Goal: Task Accomplishment & Management: Use online tool/utility

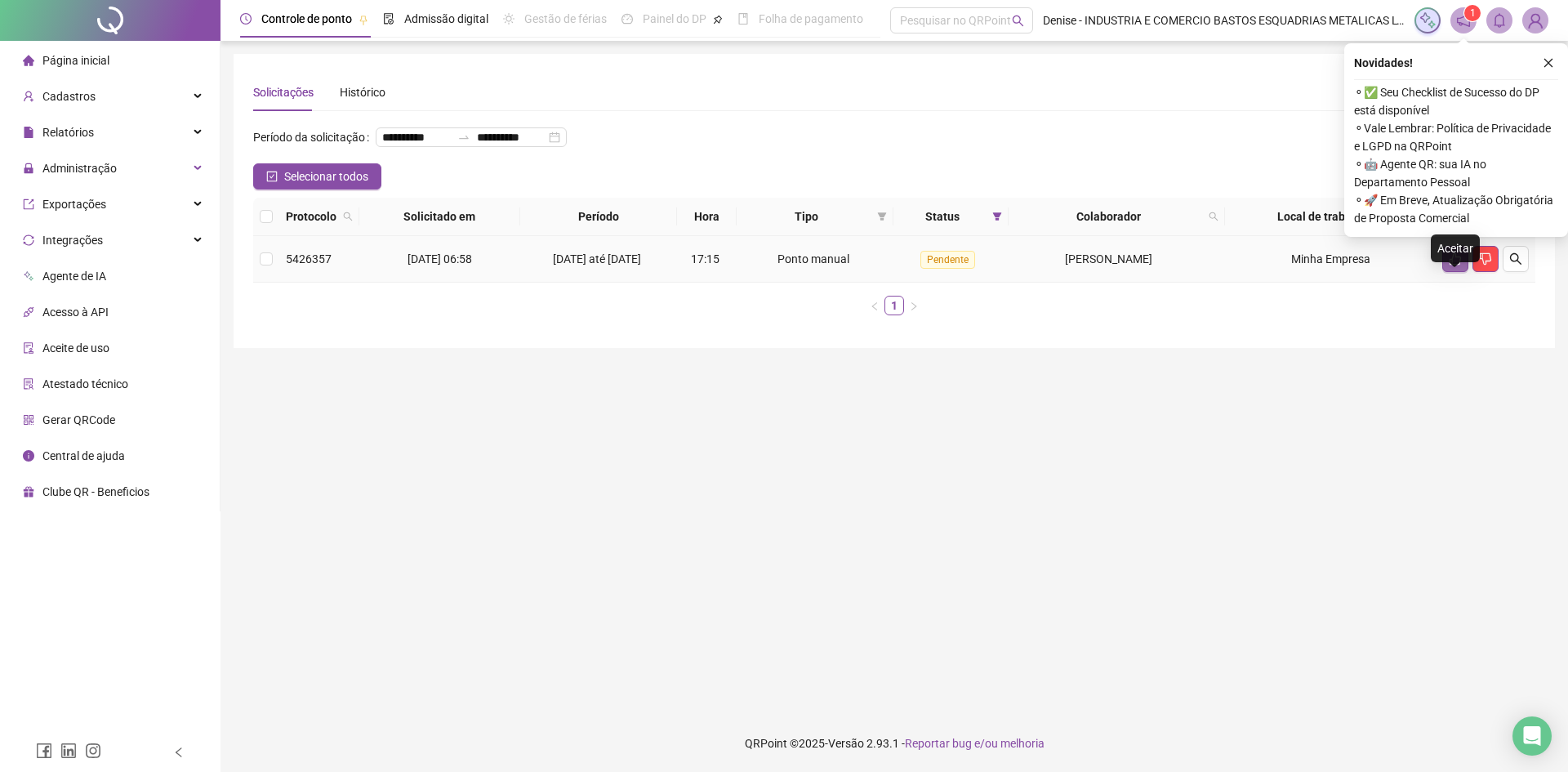
click at [1452, 265] on icon "like" at bounding box center [1455, 259] width 12 height 13
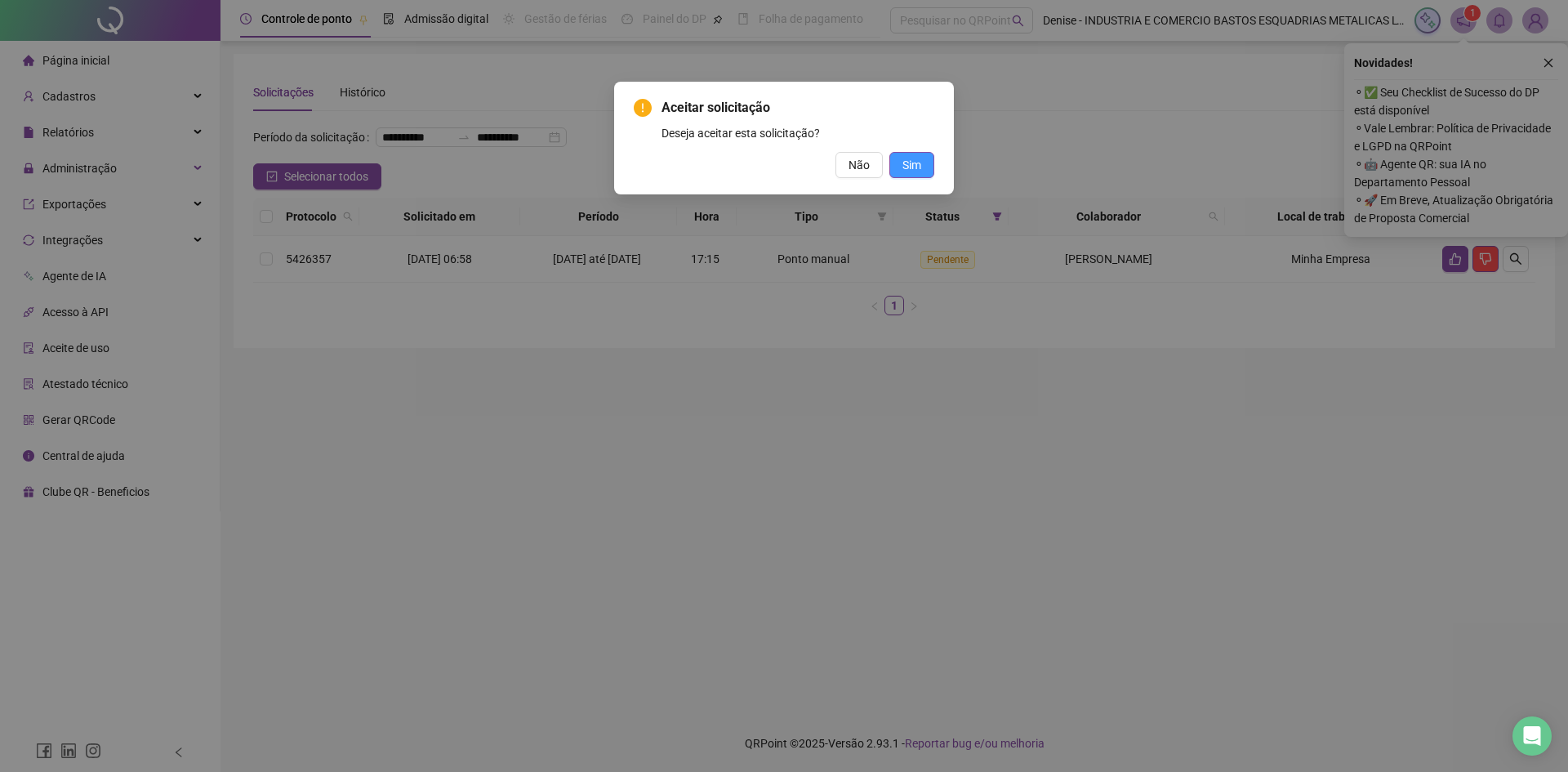
click at [911, 165] on span "Sim" at bounding box center [911, 165] width 19 height 18
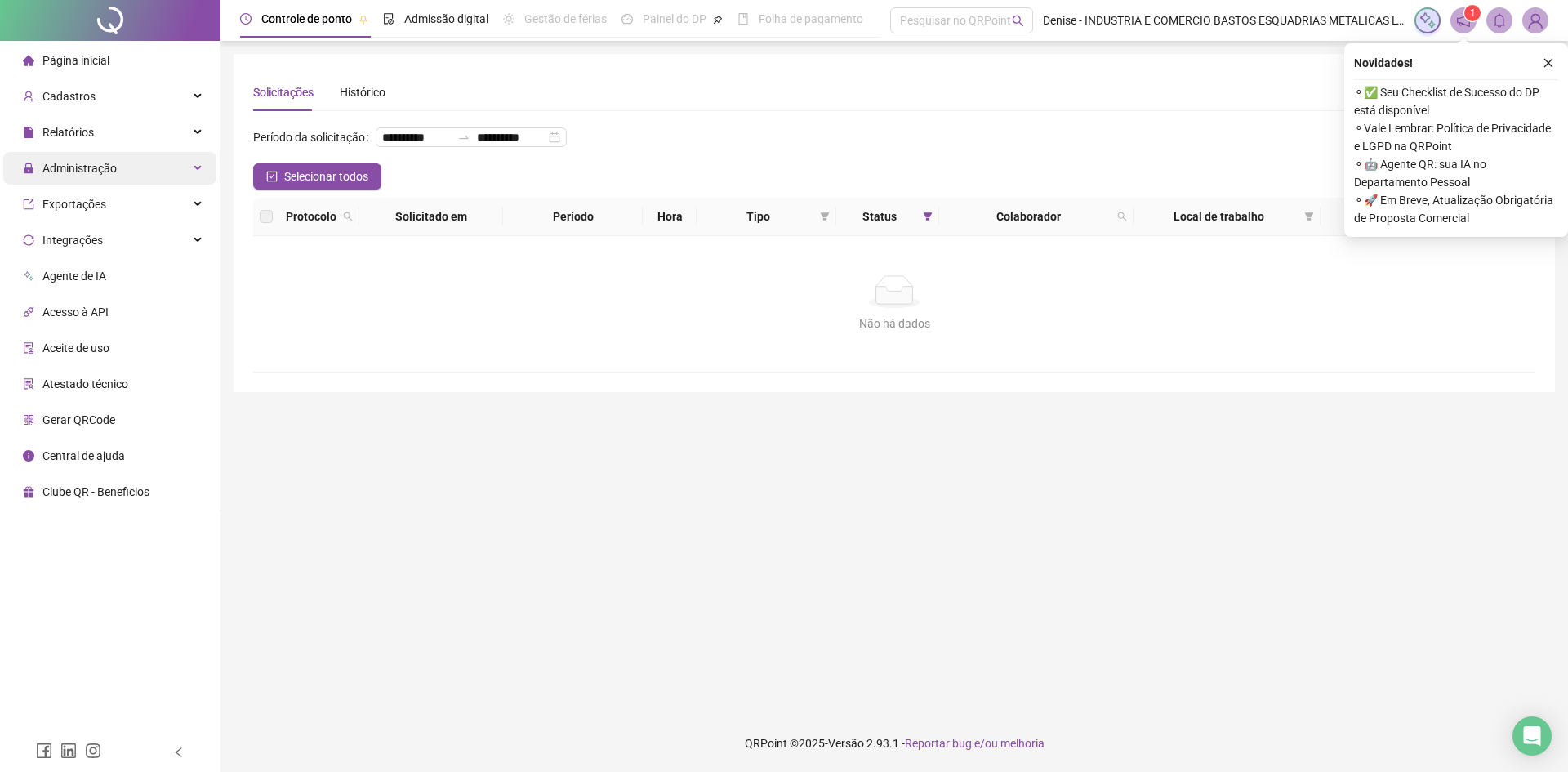
click at [95, 179] on span "Administração" at bounding box center [69, 169] width 94 height 33
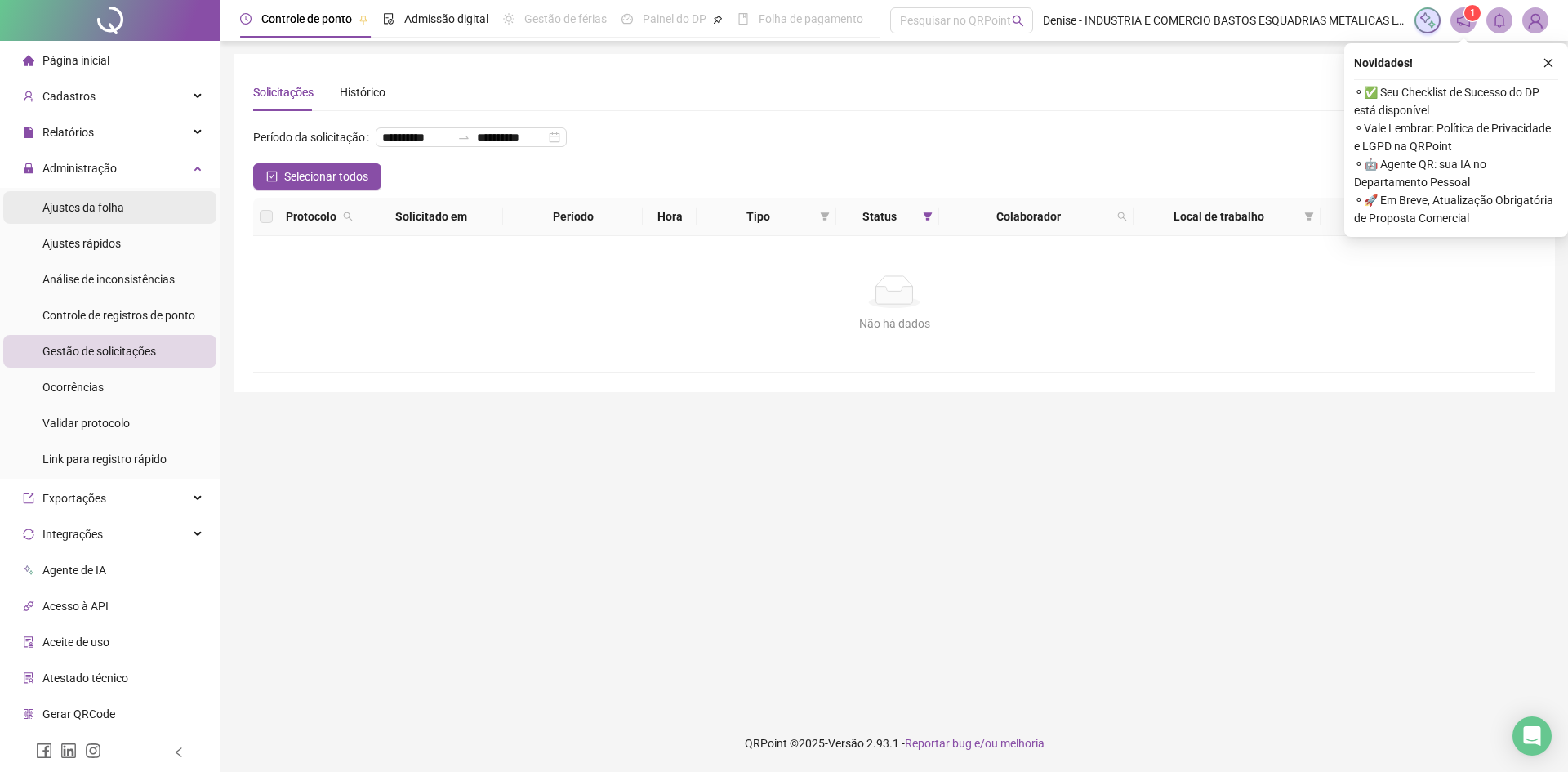
click at [91, 207] on span "Ajustes da folha" at bounding box center [84, 207] width 82 height 13
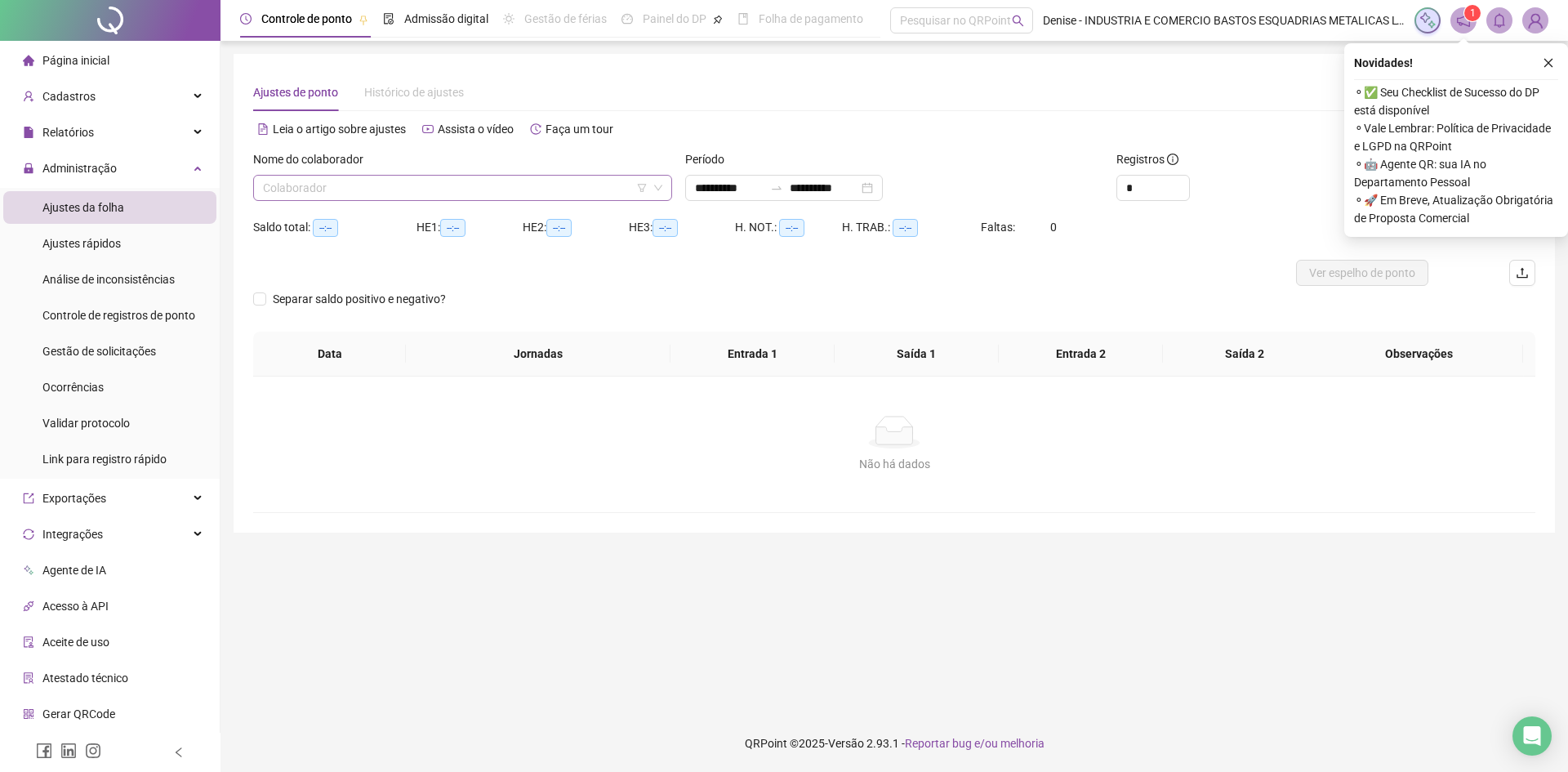
click at [590, 186] on input "search" at bounding box center [455, 187] width 385 height 24
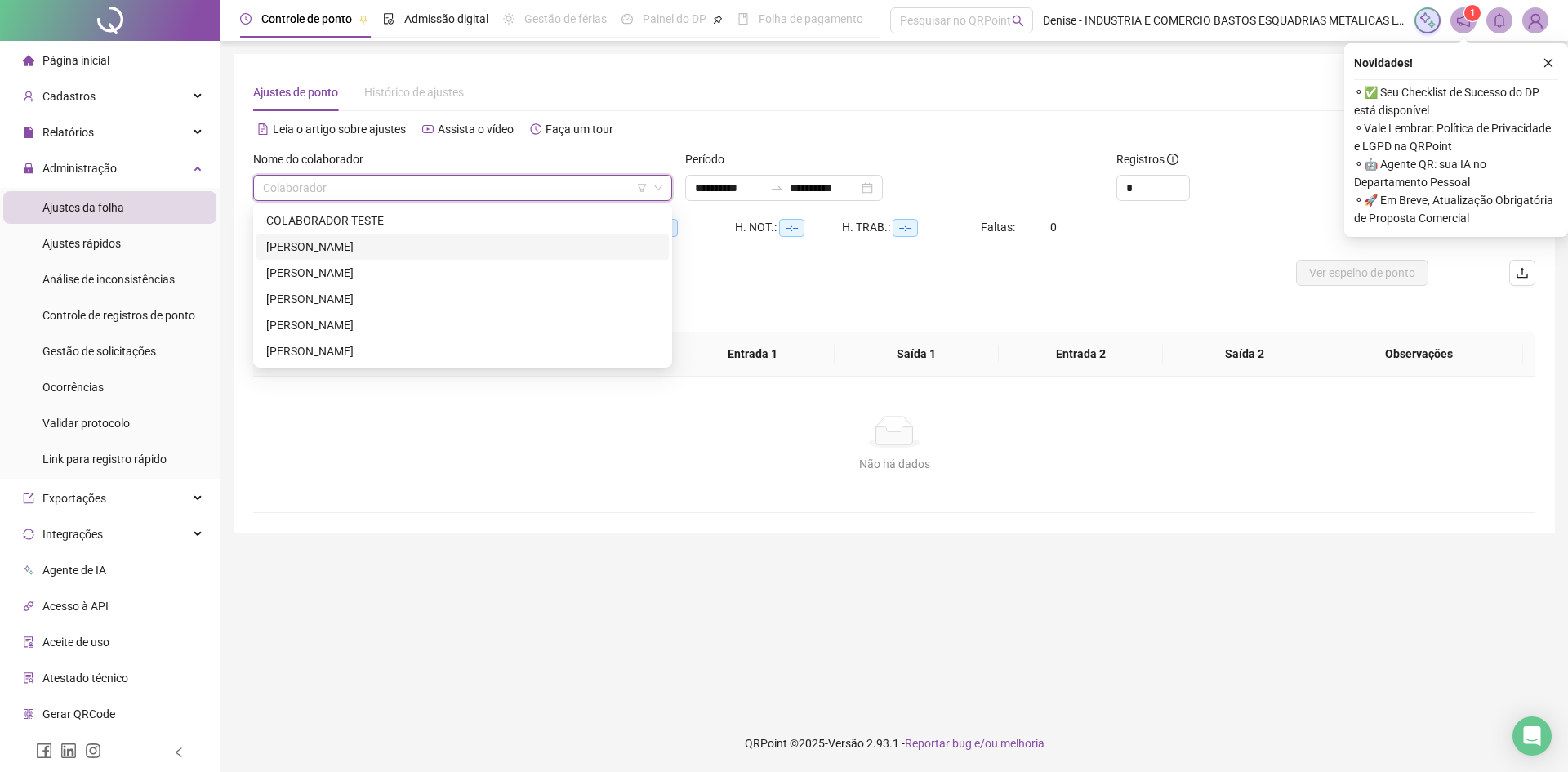
click at [389, 241] on div "[PERSON_NAME]" at bounding box center [462, 247] width 393 height 18
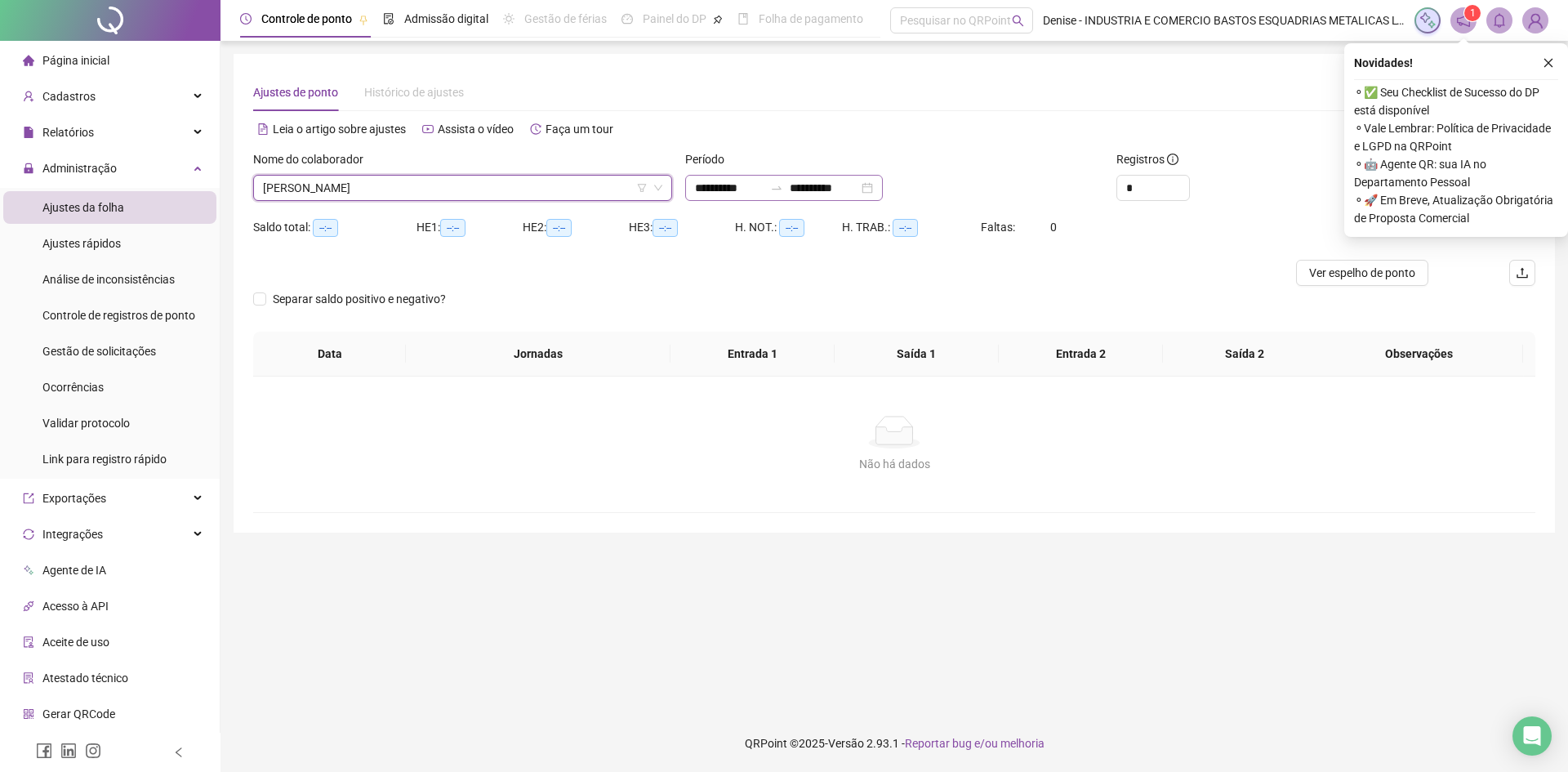
click at [883, 183] on div "**********" at bounding box center [784, 187] width 198 height 26
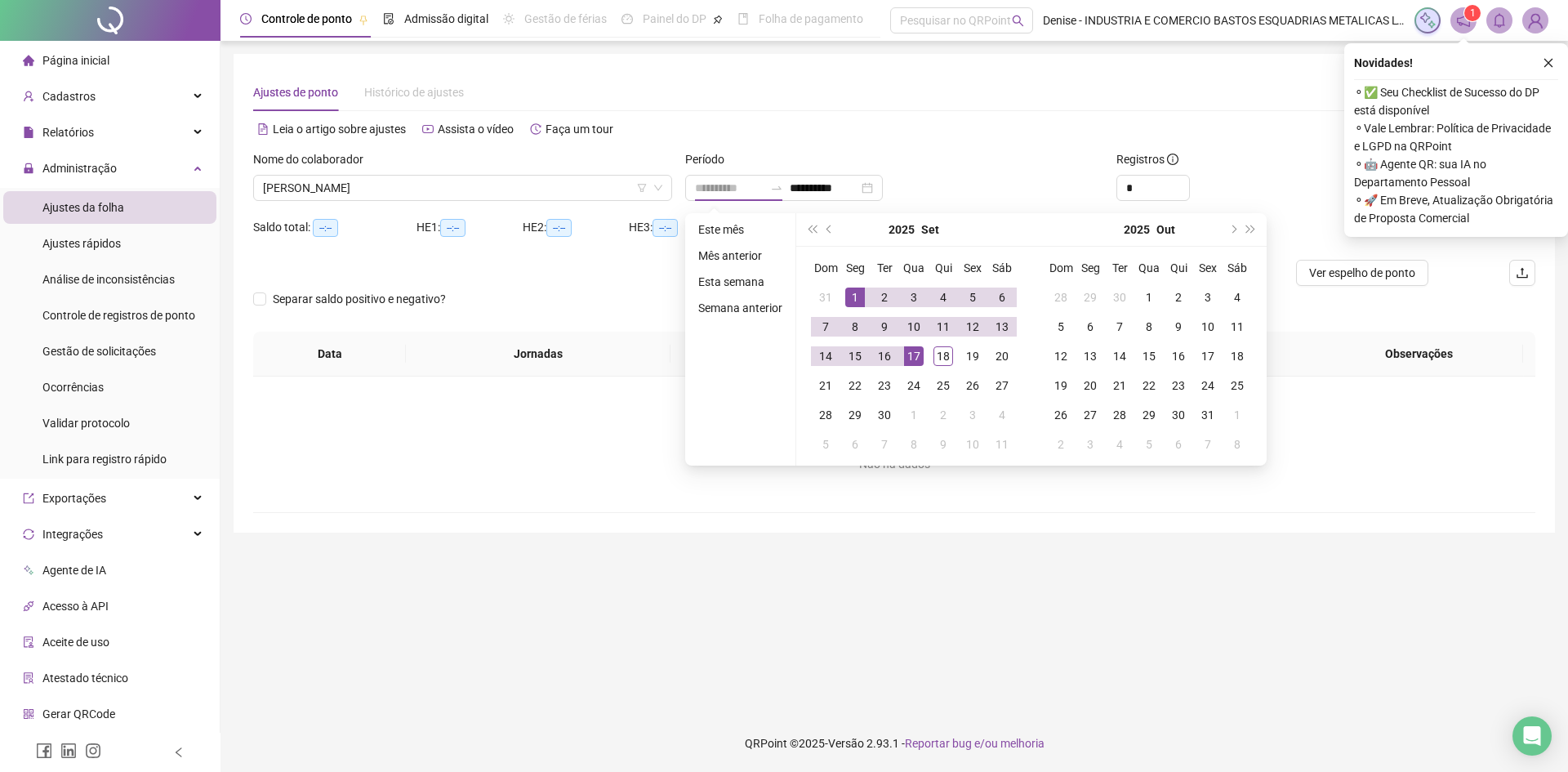
click at [854, 294] on div "1" at bounding box center [855, 297] width 19 height 19
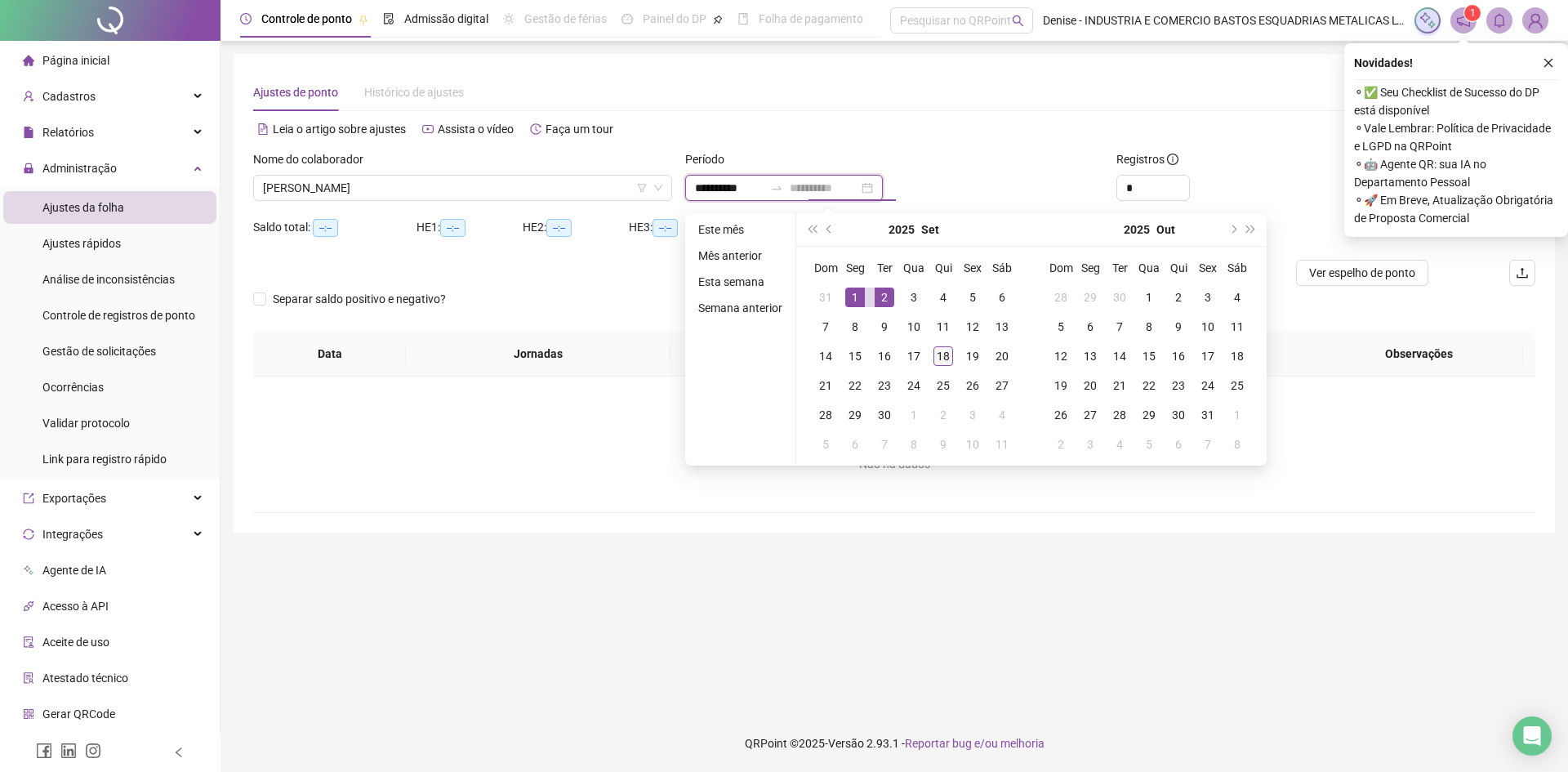
type input "**********"
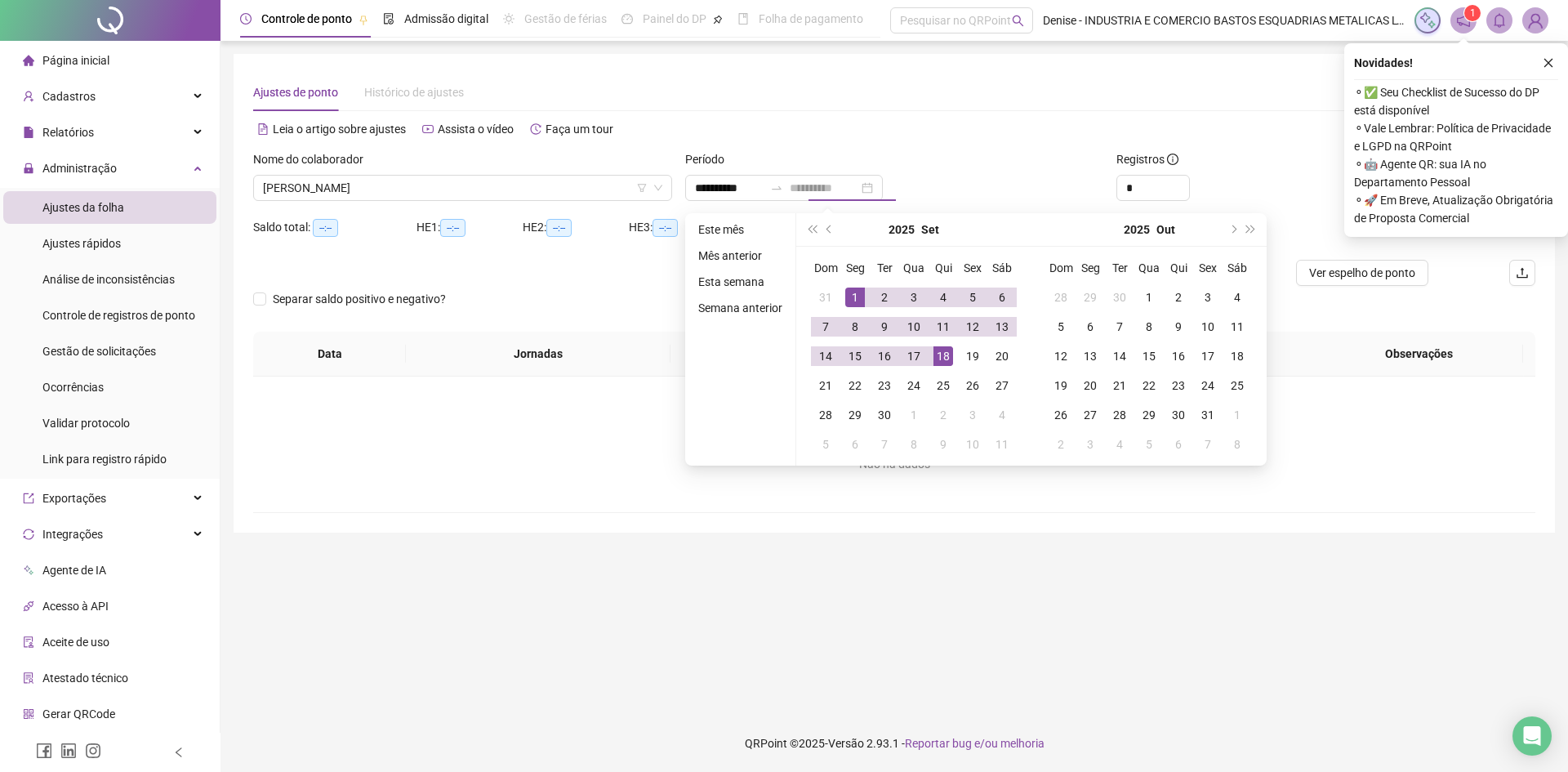
click at [945, 352] on div "18" at bounding box center [943, 356] width 19 height 19
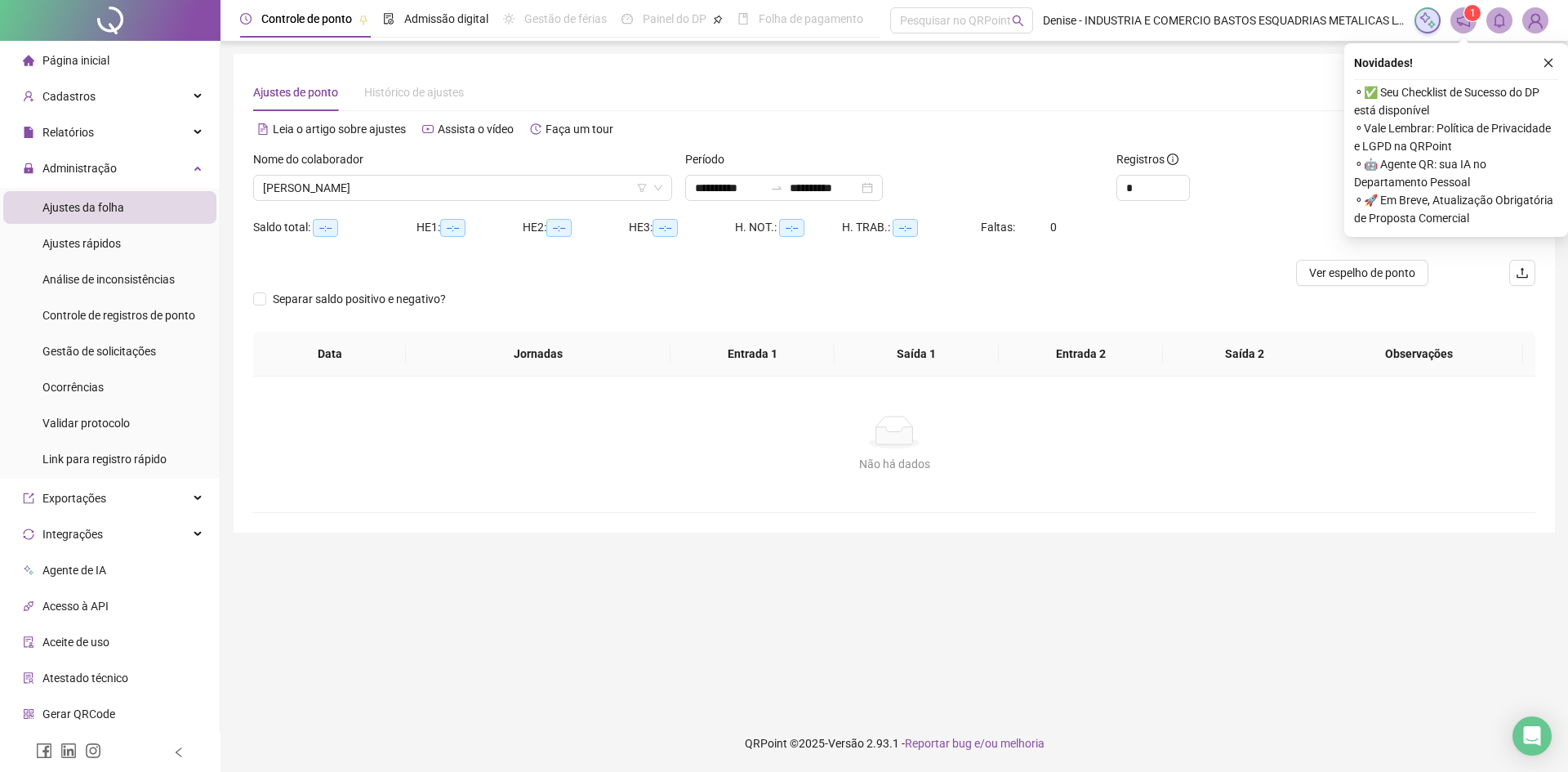
click at [1558, 53] on div "Novidades ! ⚬ ✅ Seu Checklist de Sucesso do DP está disponível ⚬ Vale Lembrar: …" at bounding box center [1456, 139] width 224 height 194
click at [1548, 61] on icon "close" at bounding box center [1549, 63] width 12 height 12
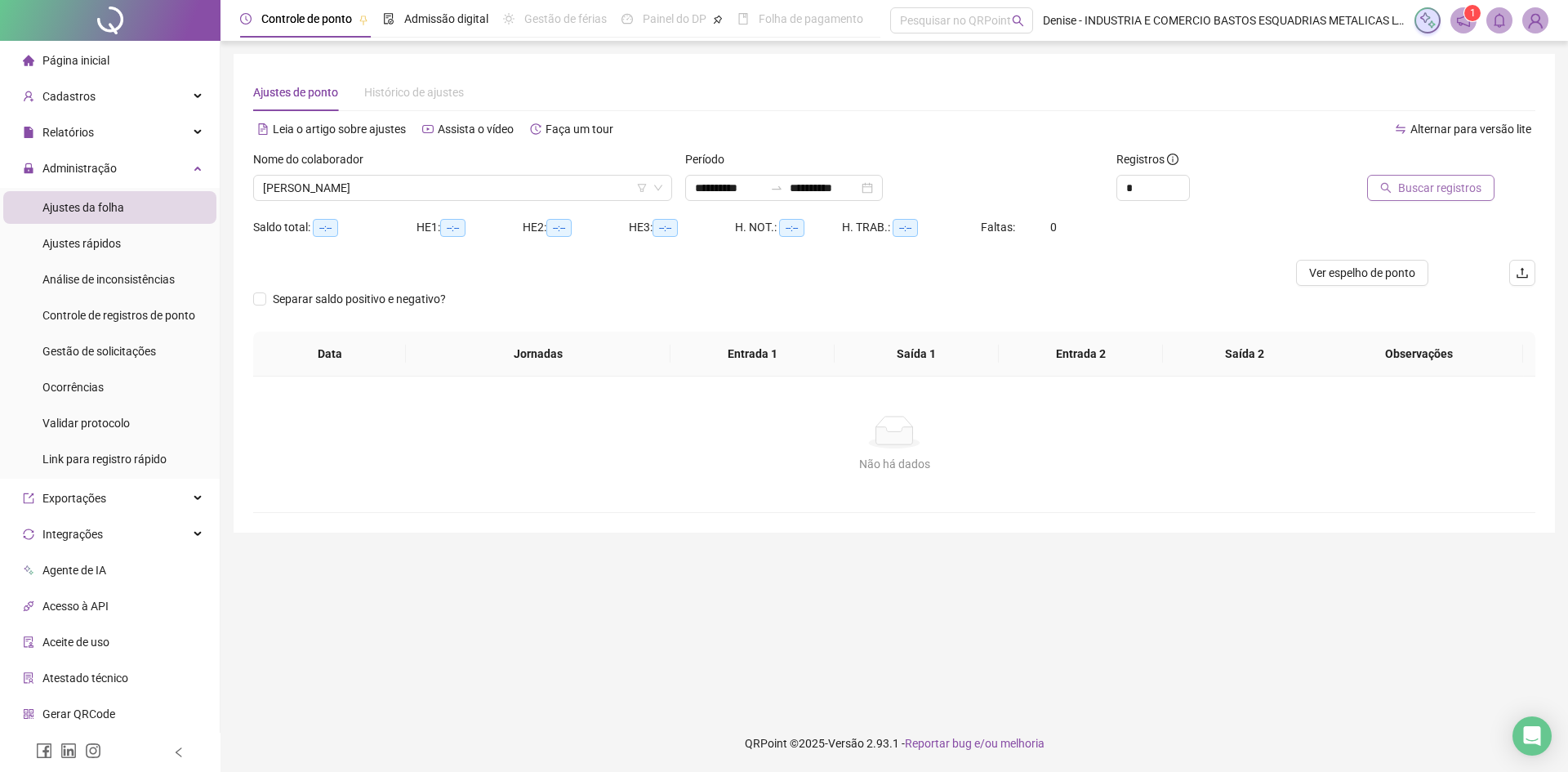
click at [1424, 177] on button "Buscar registros" at bounding box center [1431, 187] width 128 height 26
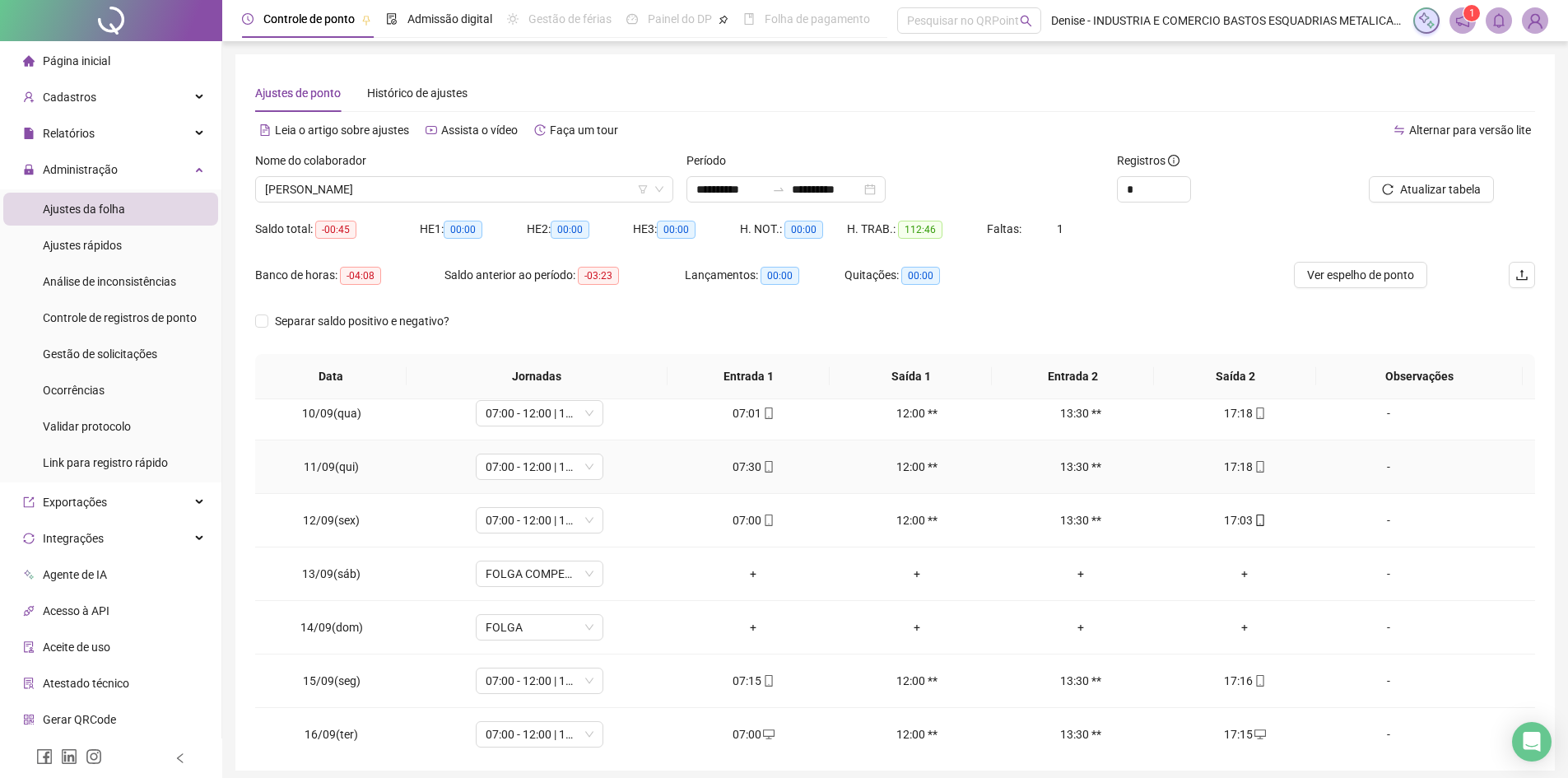
scroll to position [612, 0]
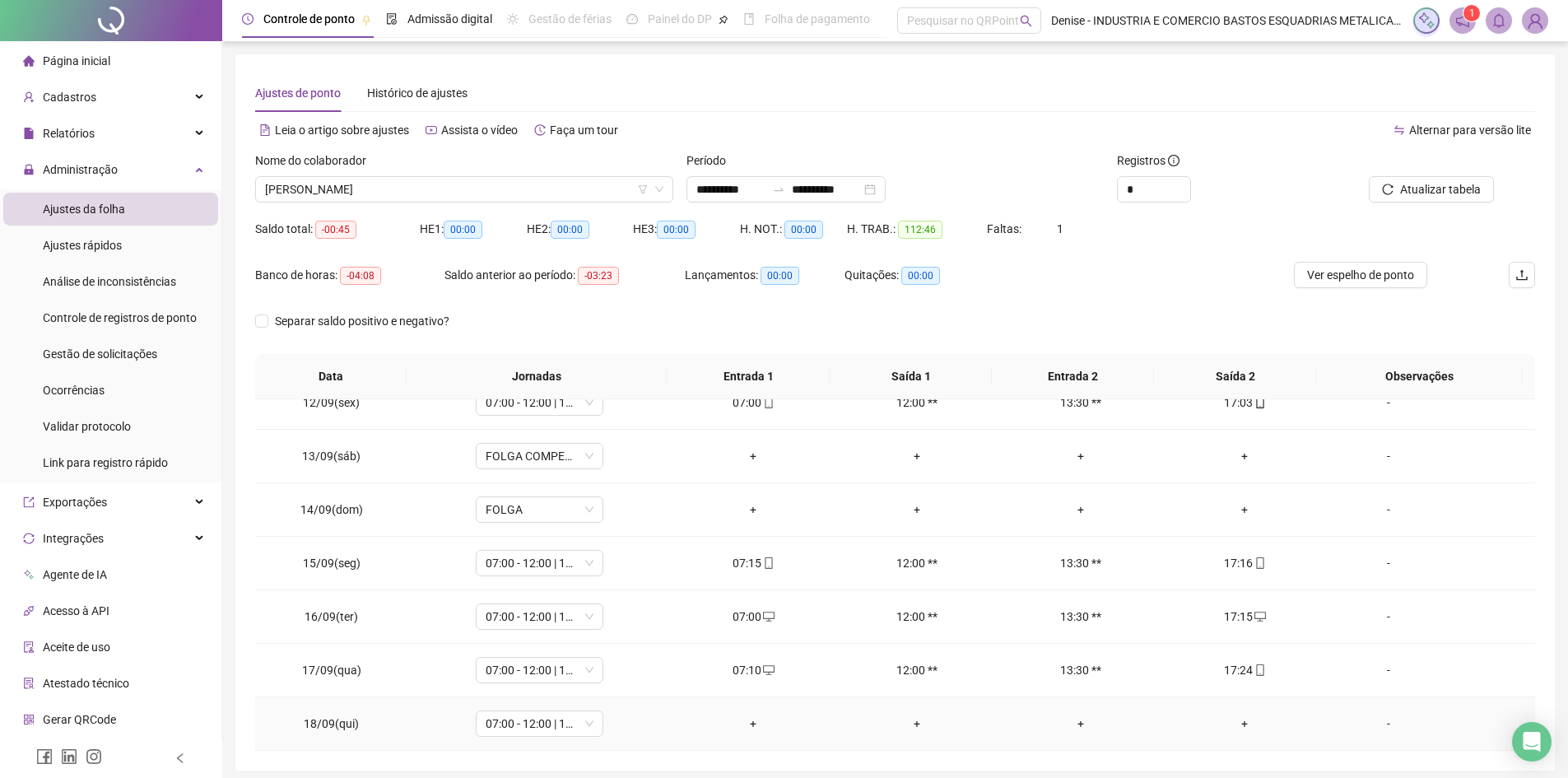
click at [749, 723] on div "+" at bounding box center [754, 723] width 138 height 18
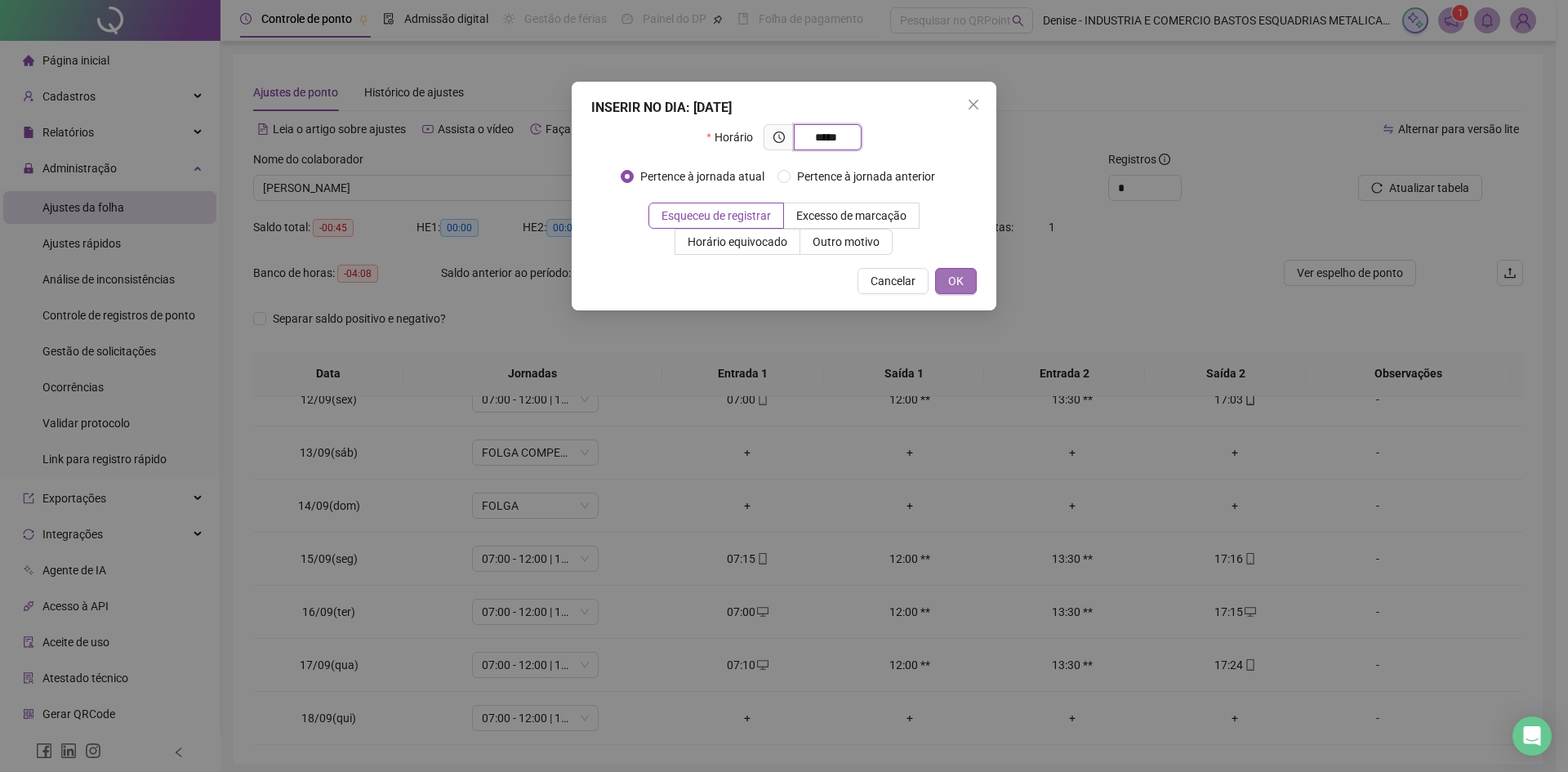
type input "*****"
click at [953, 287] on span "OK" at bounding box center [956, 281] width 16 height 18
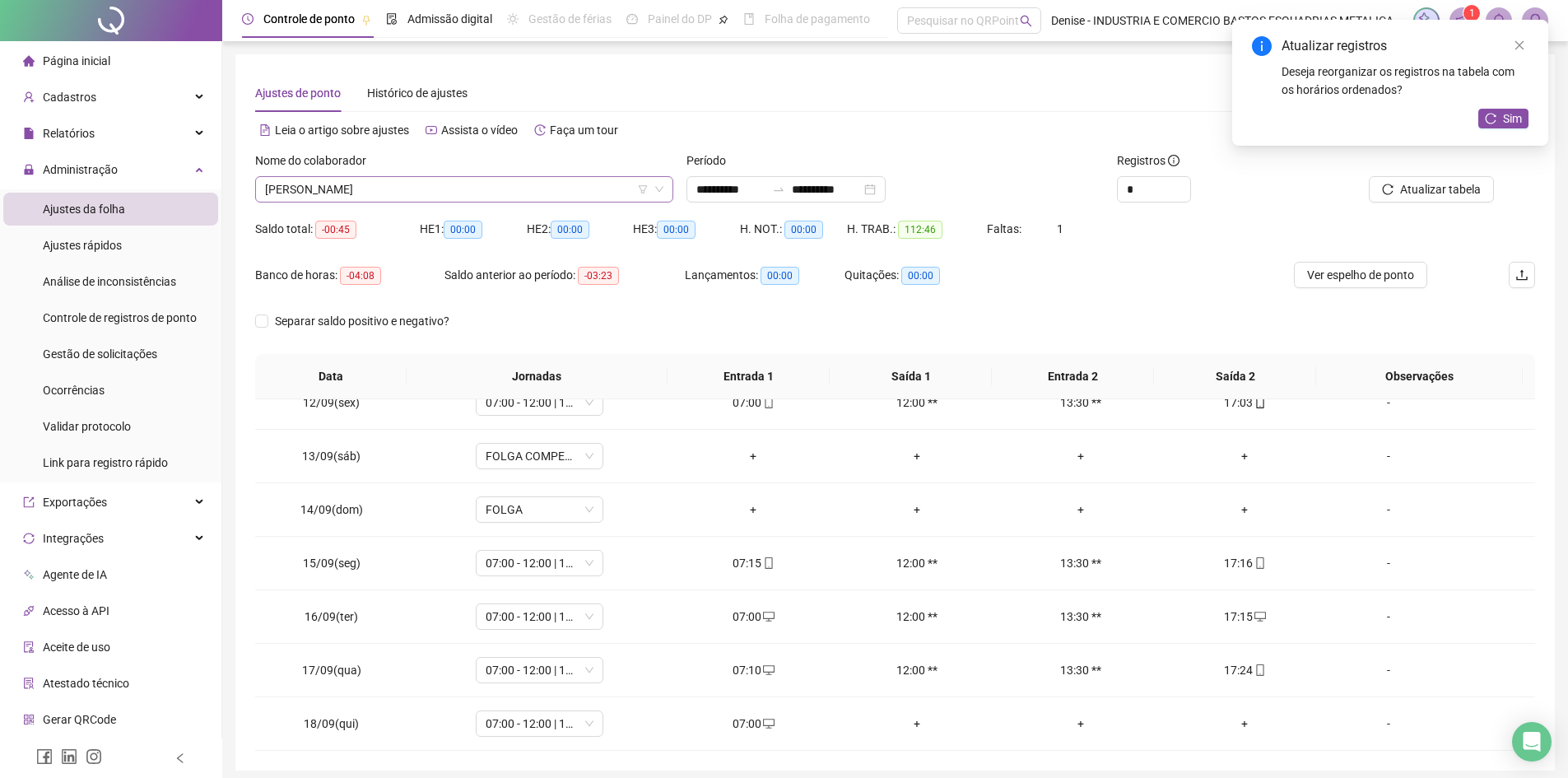
click at [588, 186] on span "[PERSON_NAME]" at bounding box center [465, 189] width 399 height 25
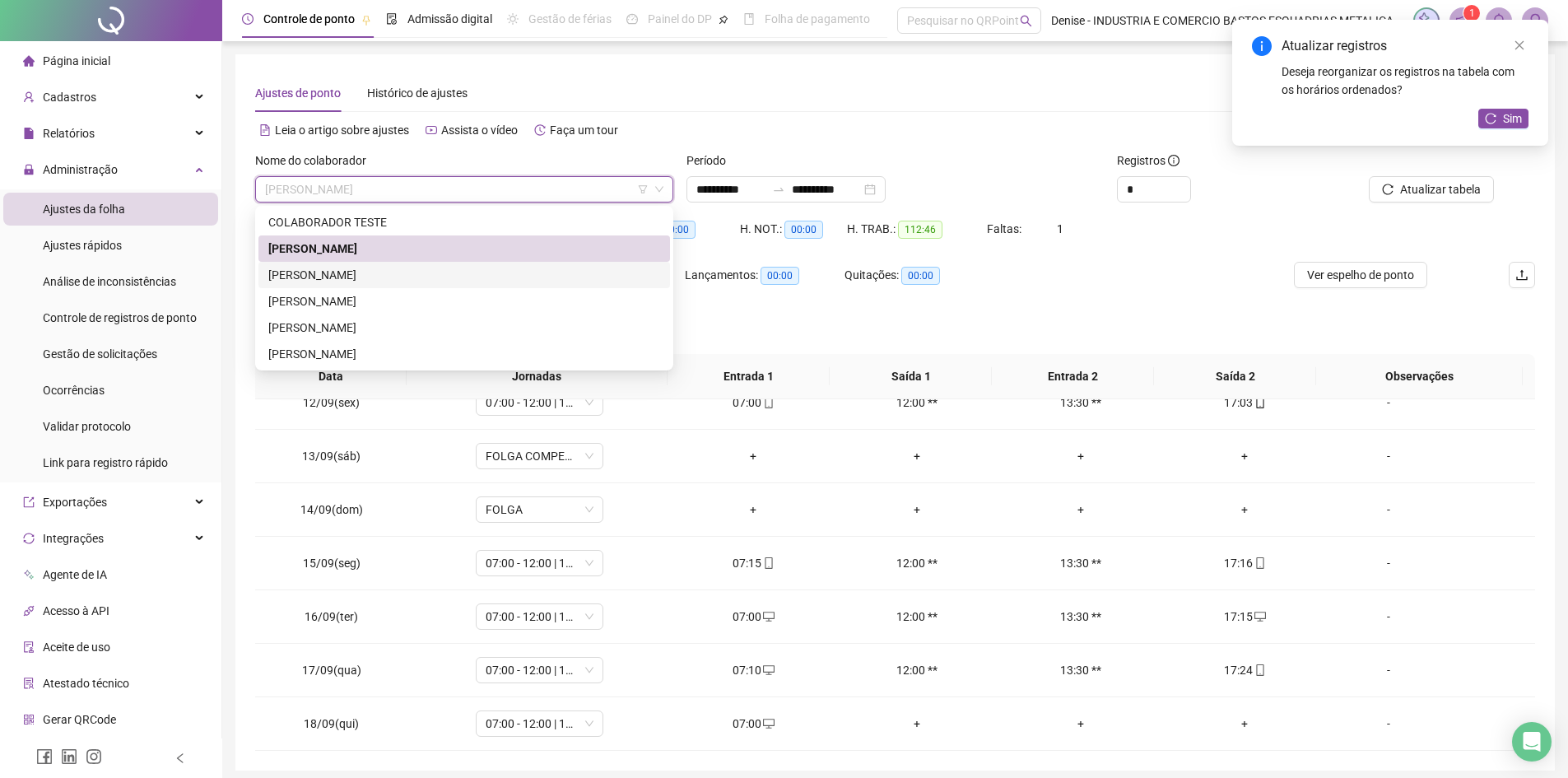
click at [406, 277] on div "[PERSON_NAME]" at bounding box center [464, 275] width 392 height 18
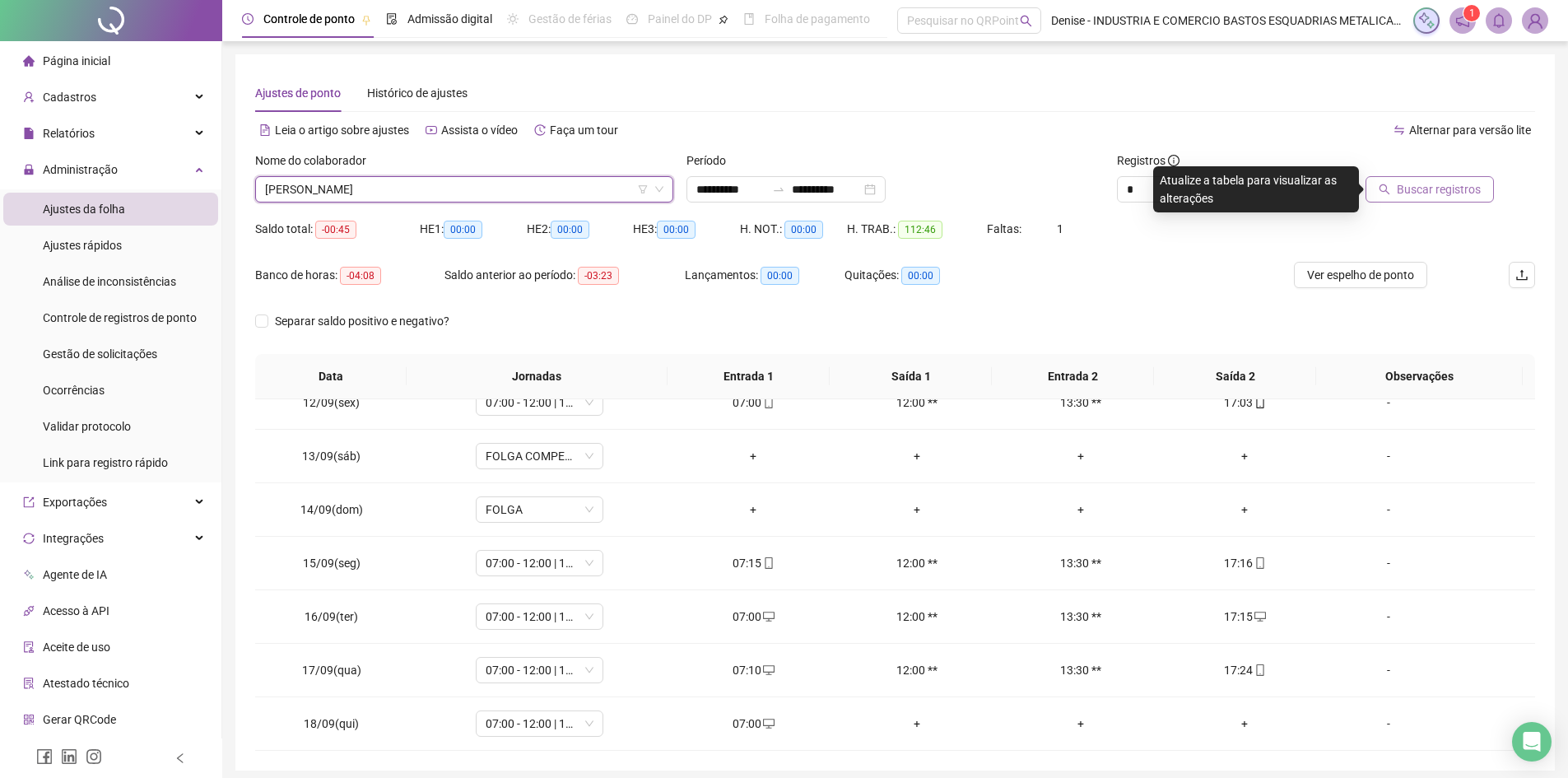
click at [1444, 182] on span "Buscar registros" at bounding box center [1438, 189] width 84 height 18
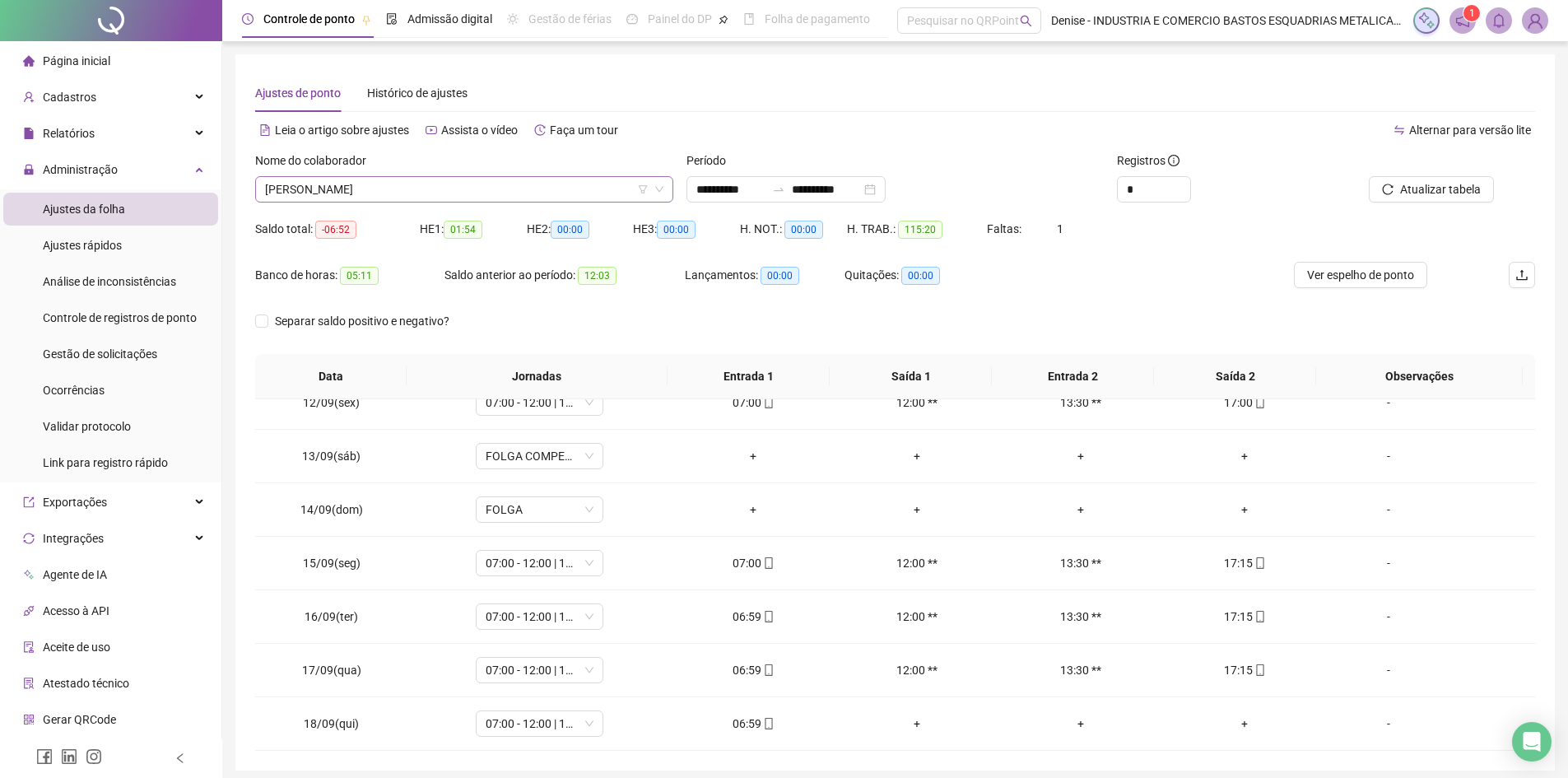
click at [554, 193] on span "[PERSON_NAME]" at bounding box center [465, 189] width 399 height 25
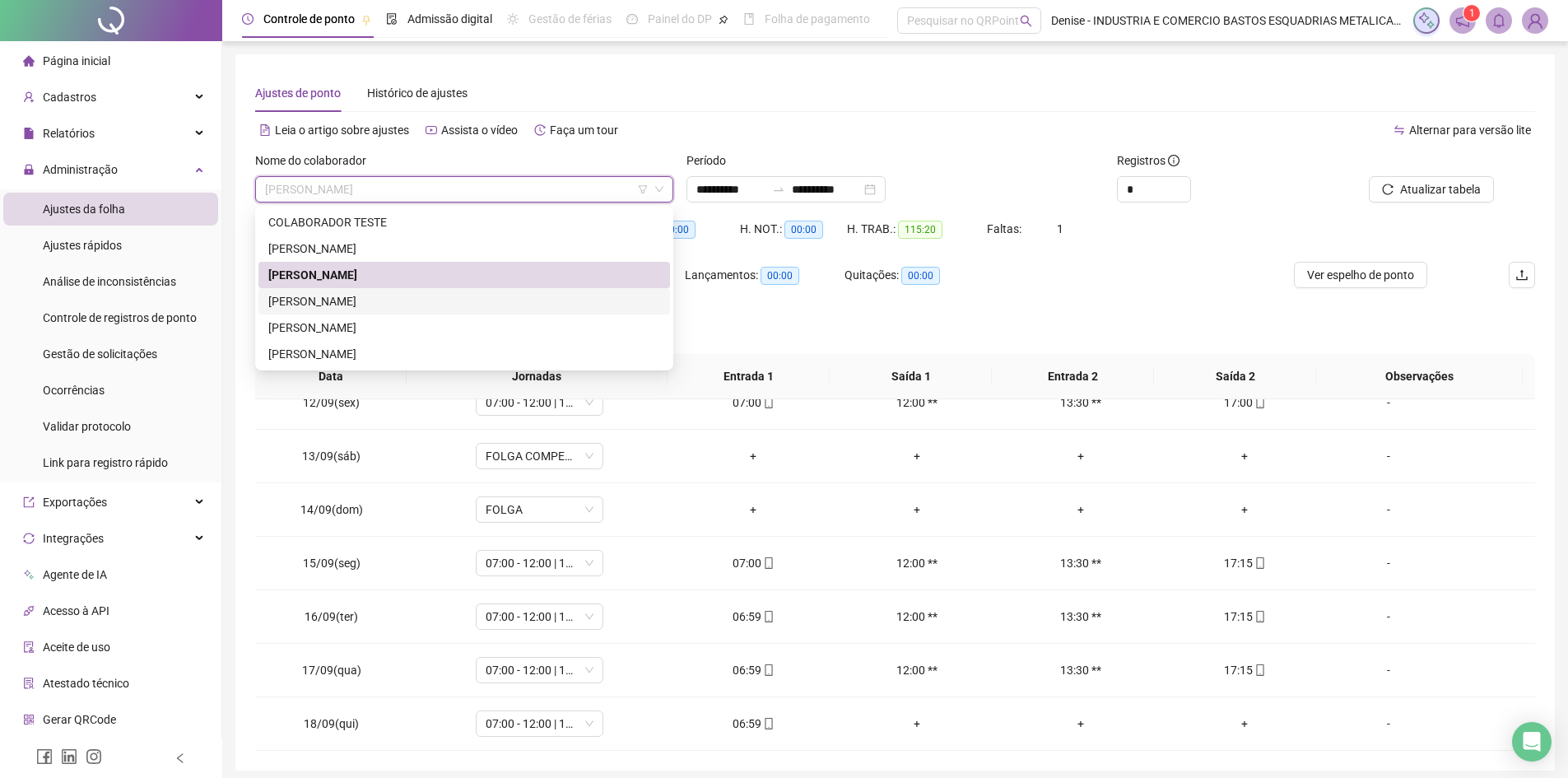
click at [438, 306] on div "[PERSON_NAME]" at bounding box center [464, 301] width 392 height 18
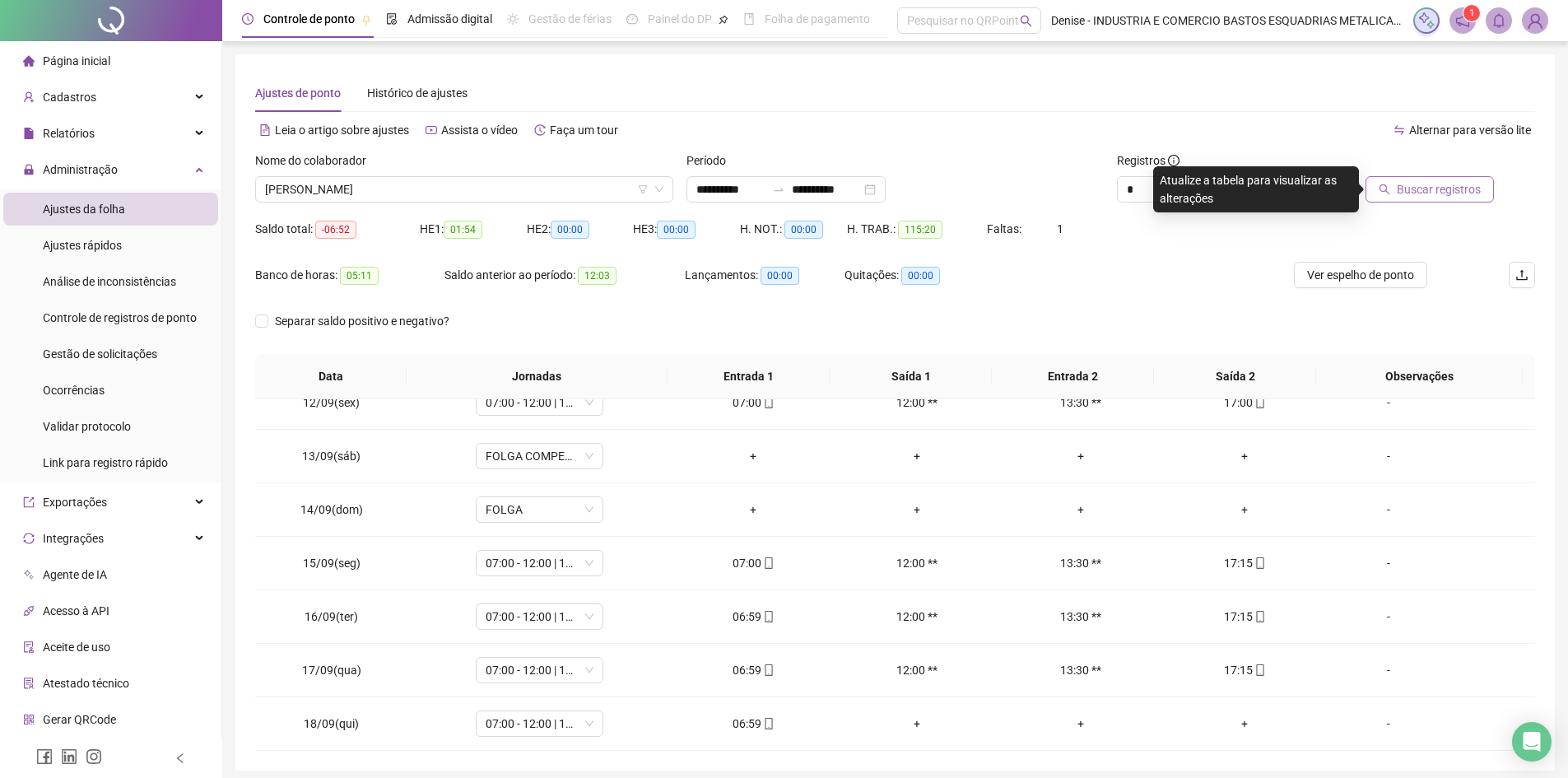
click at [1416, 183] on span "Buscar registros" at bounding box center [1438, 189] width 84 height 18
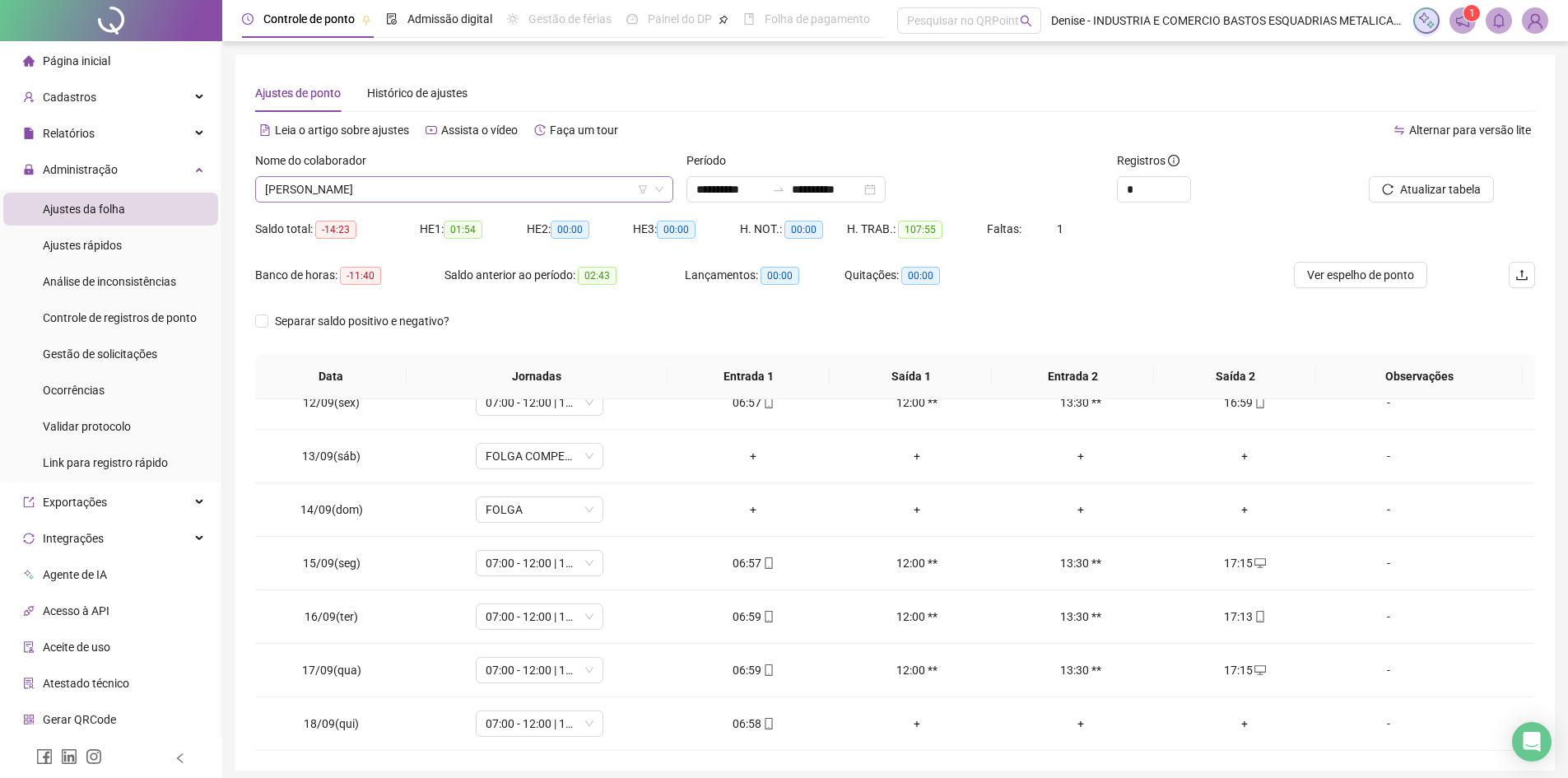
click at [589, 189] on span "[PERSON_NAME]" at bounding box center [465, 189] width 399 height 25
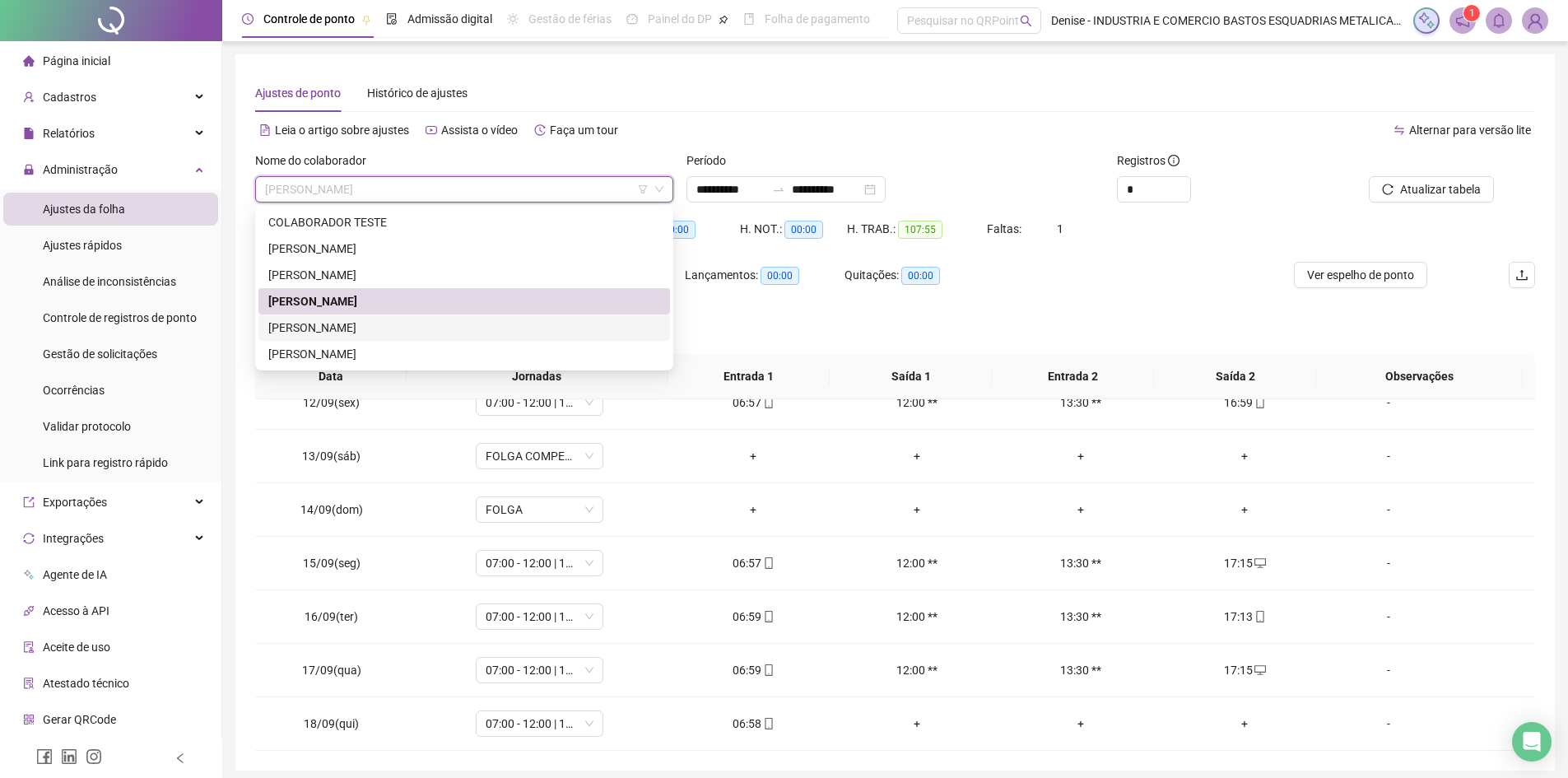
click at [380, 333] on div "[PERSON_NAME]" at bounding box center [464, 327] width 392 height 18
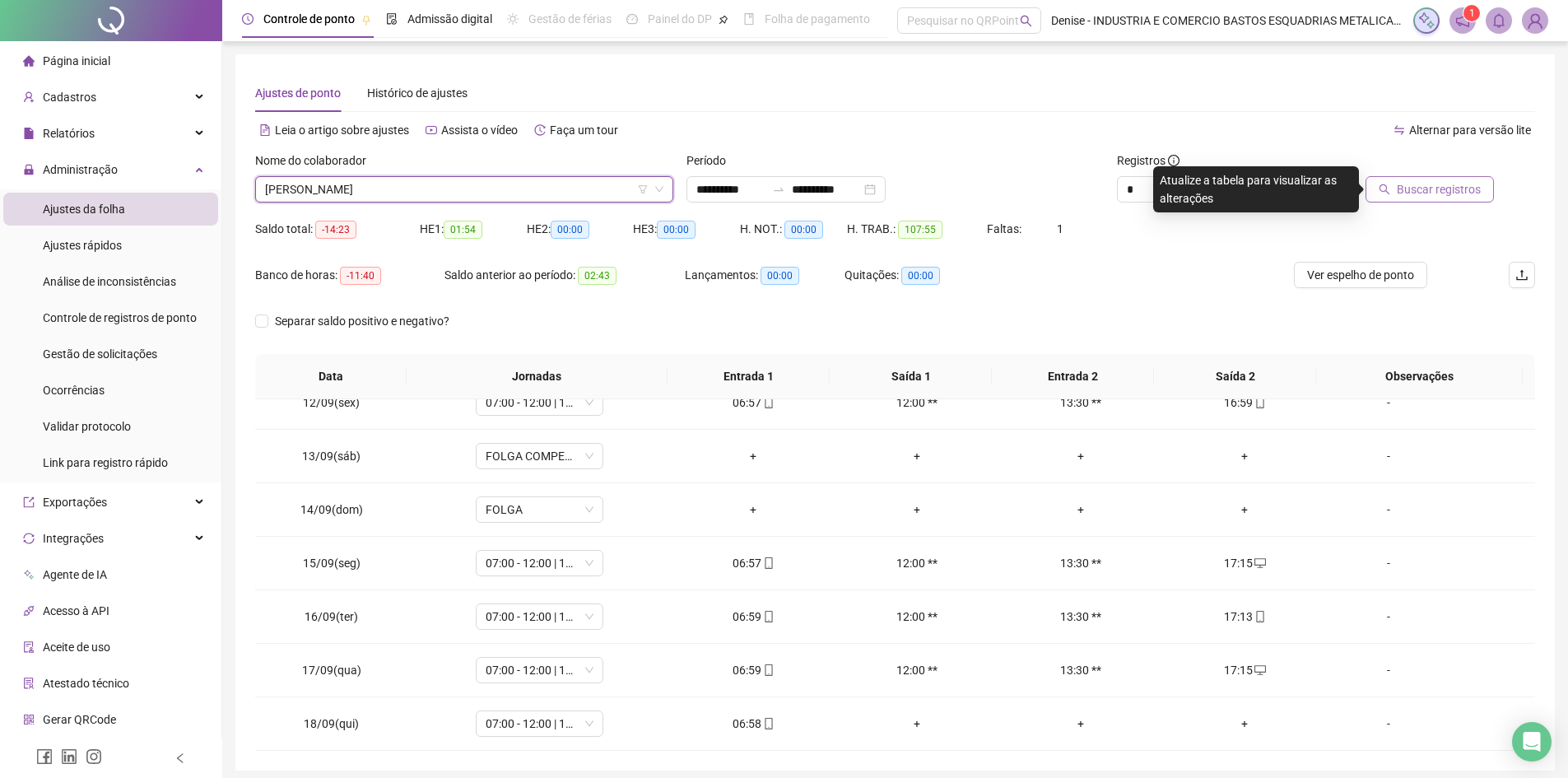
click at [1427, 193] on span "Buscar registros" at bounding box center [1438, 189] width 84 height 18
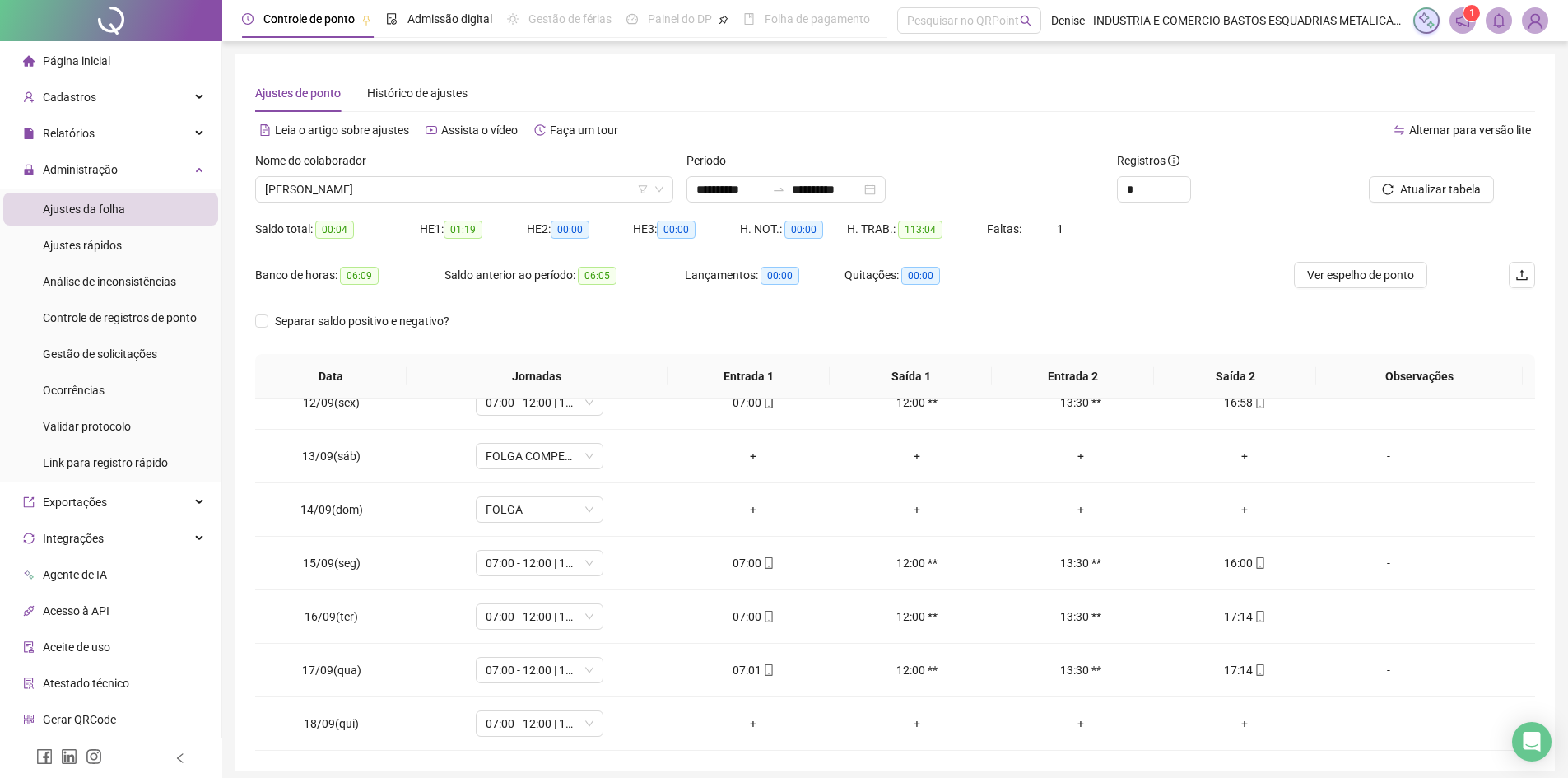
scroll to position [64, 0]
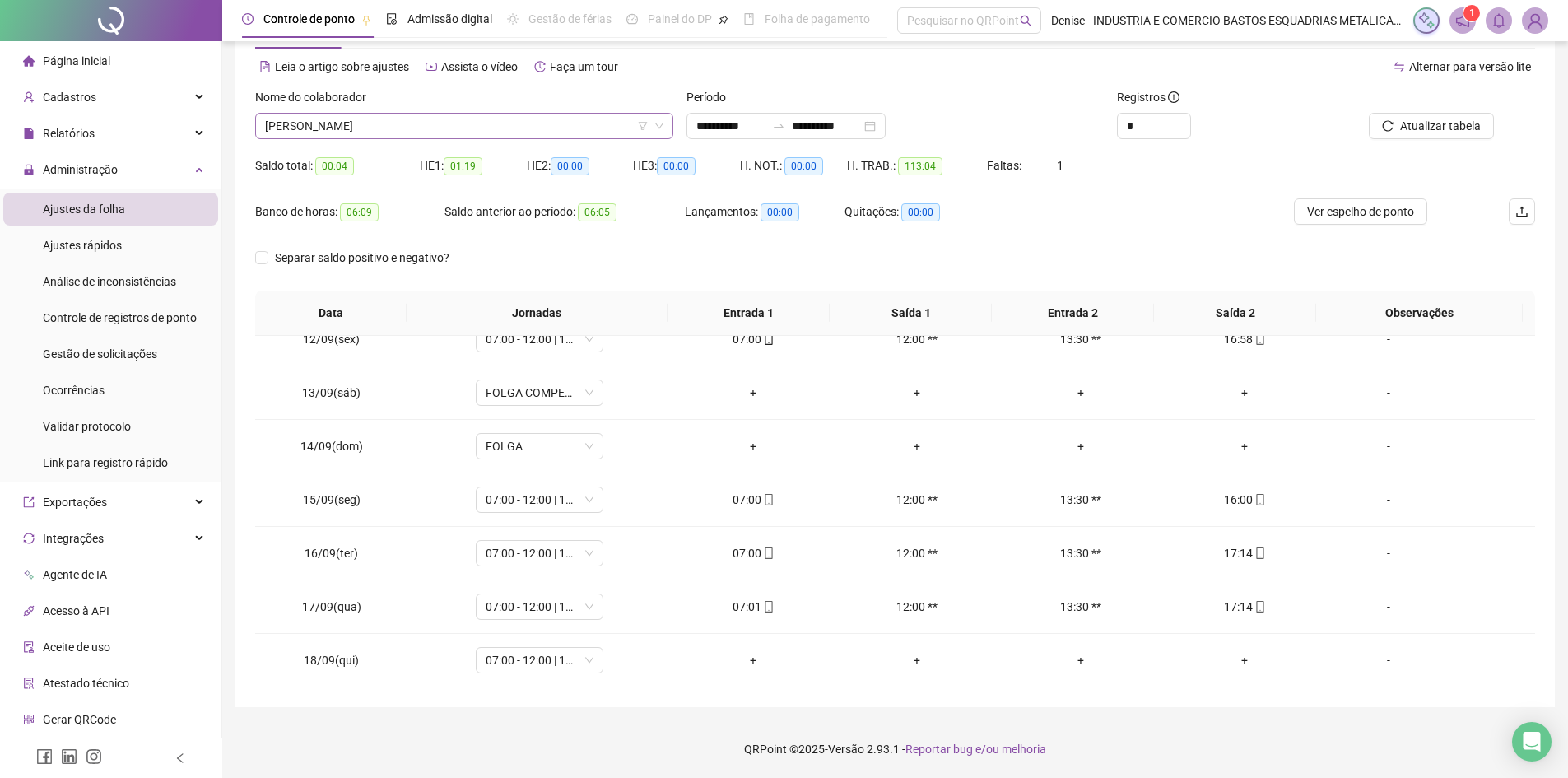
click at [594, 129] on span "[PERSON_NAME]" at bounding box center [465, 126] width 399 height 25
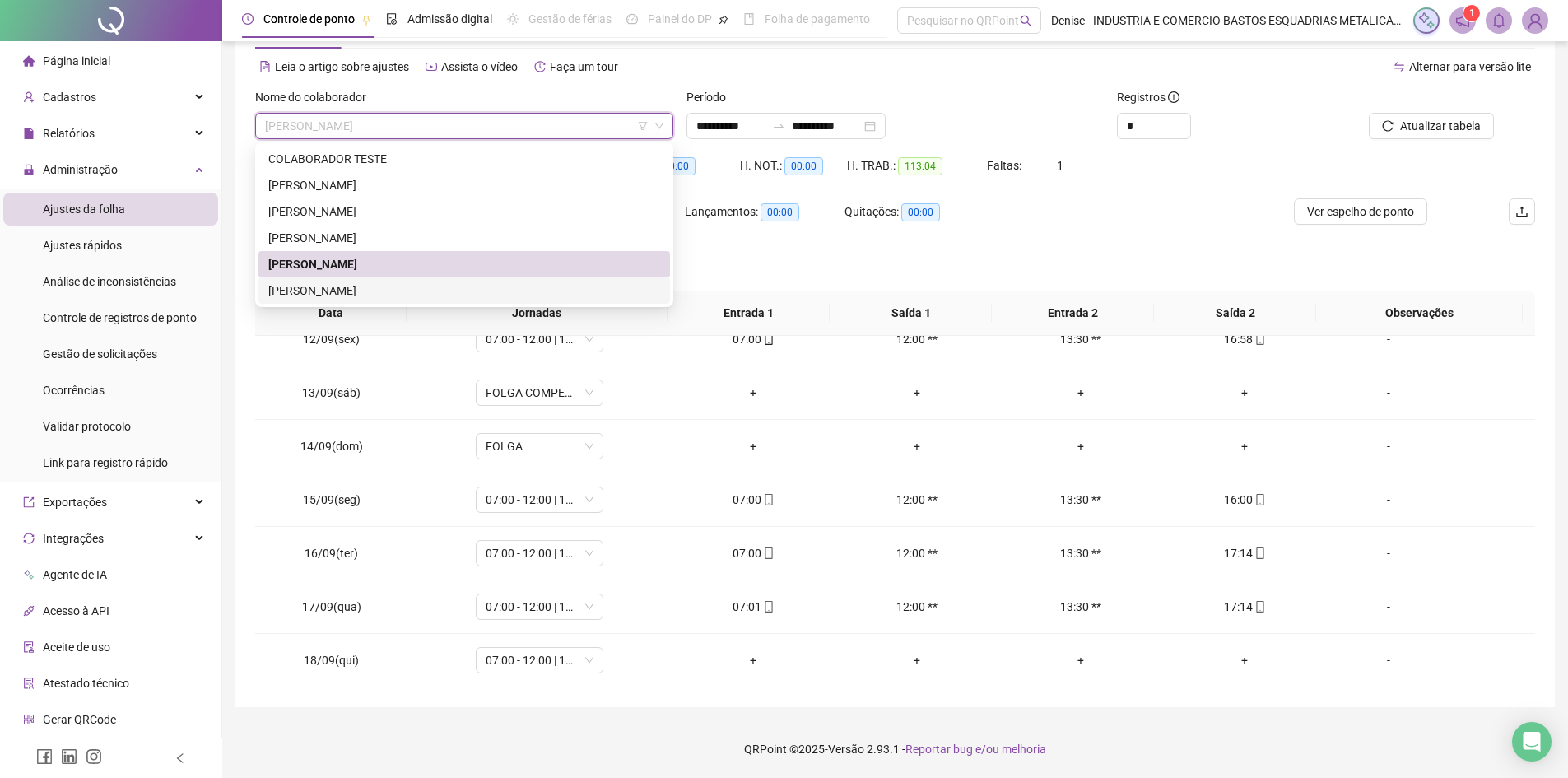
click at [381, 292] on div "[PERSON_NAME]" at bounding box center [464, 291] width 392 height 18
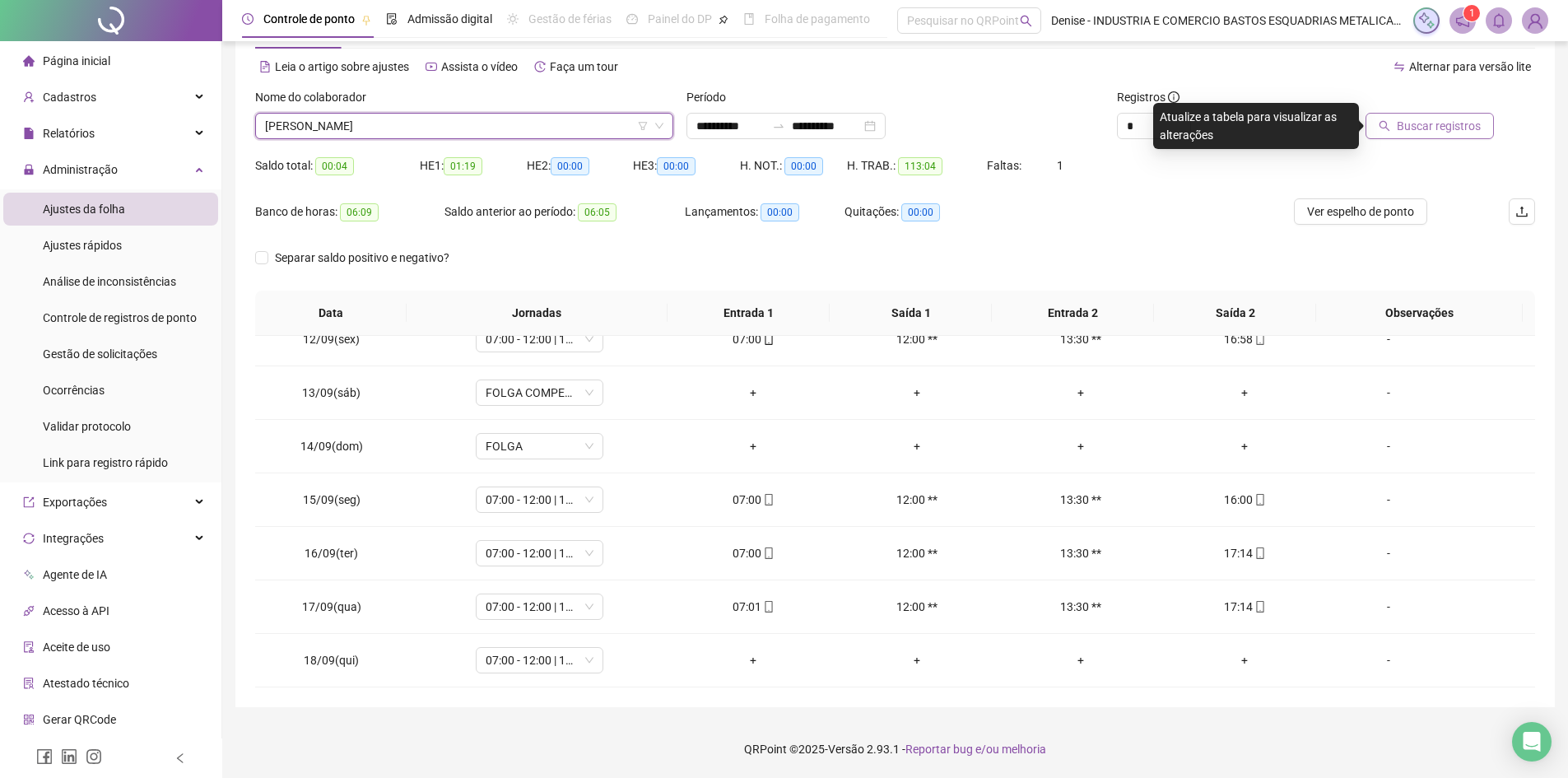
click at [1479, 120] on span "Buscar registros" at bounding box center [1438, 126] width 84 height 18
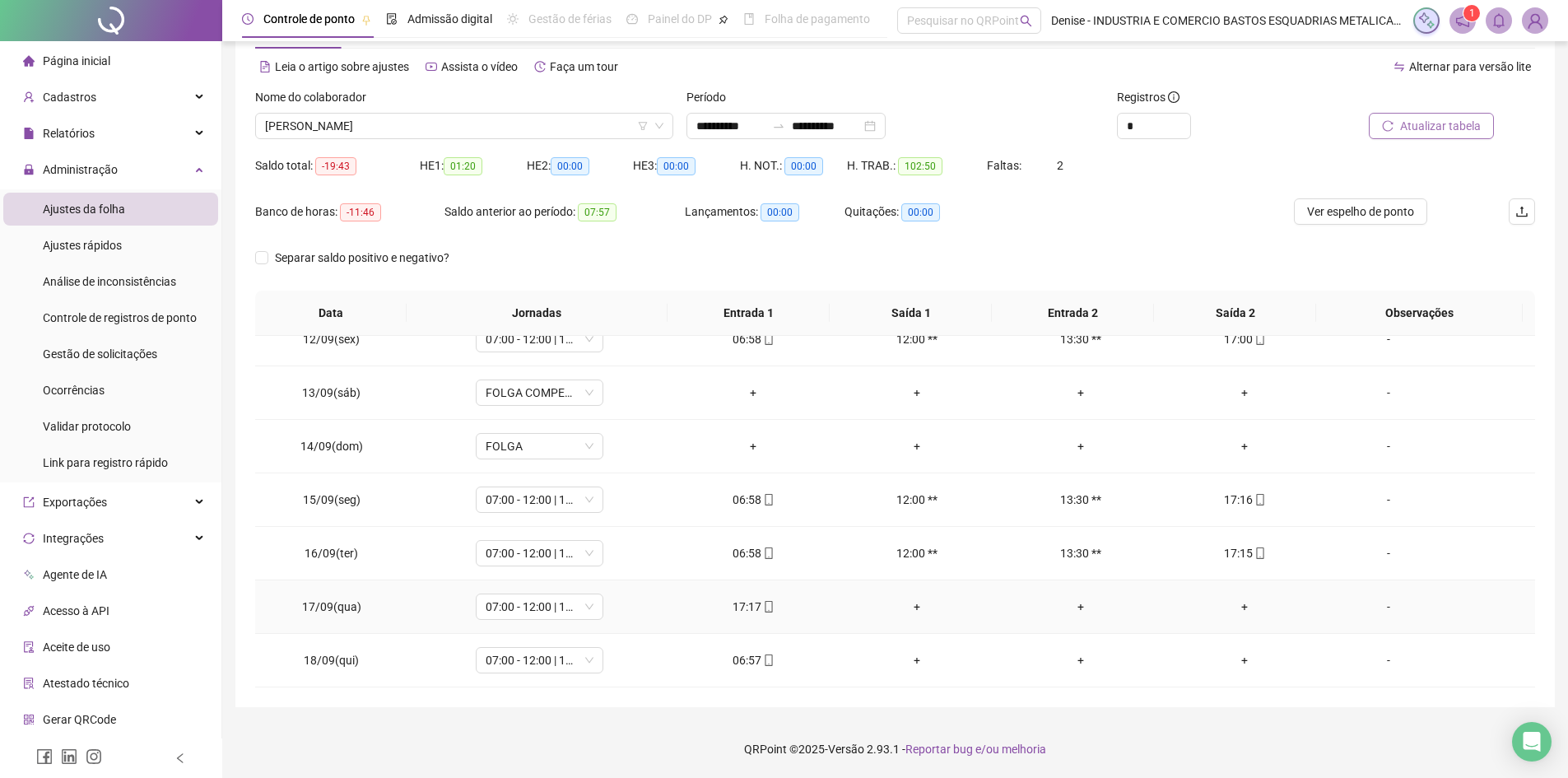
click at [908, 606] on div "+" at bounding box center [918, 606] width 138 height 18
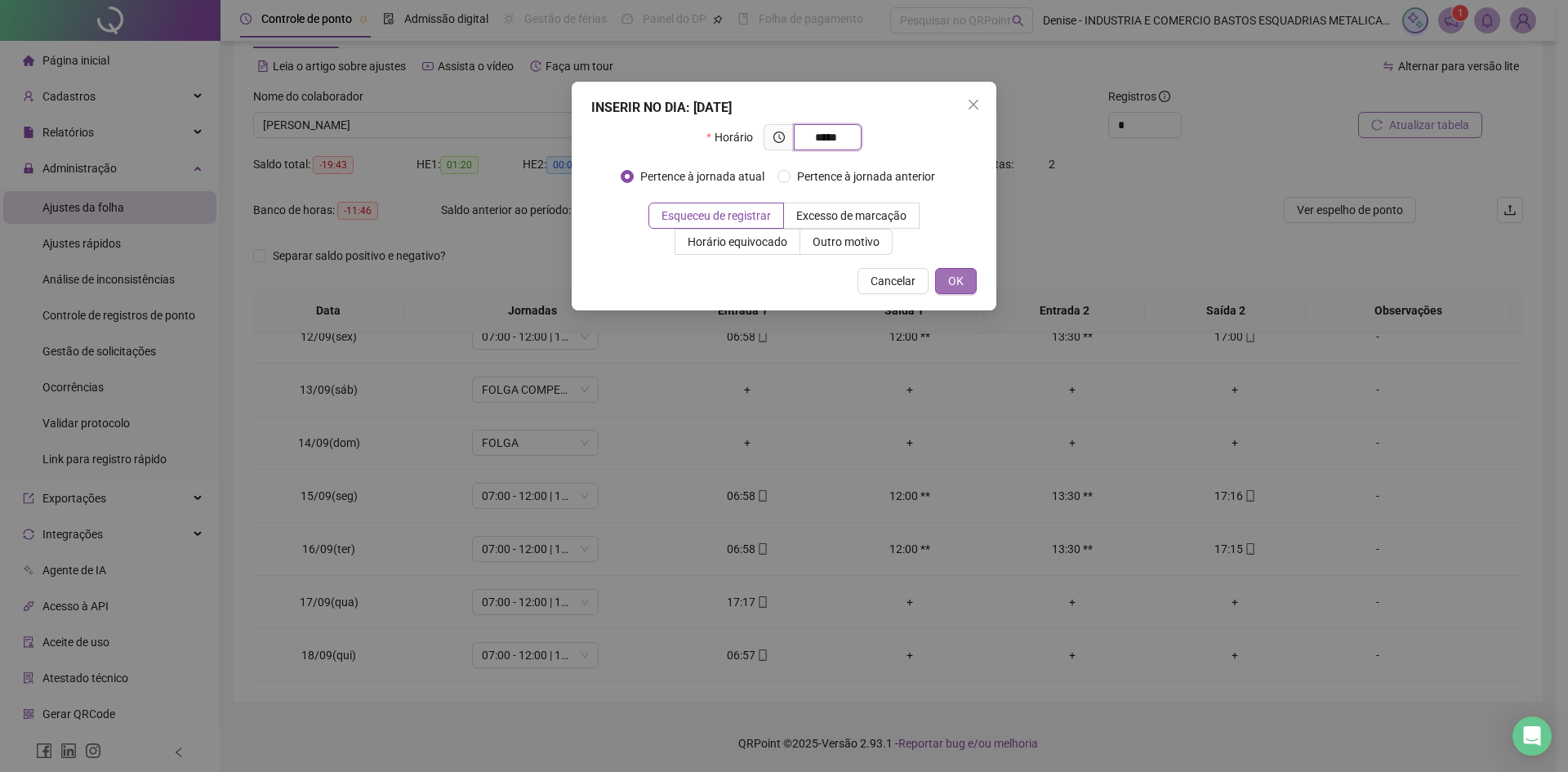
type input "*****"
click at [963, 277] on button "OK" at bounding box center [955, 281] width 42 height 26
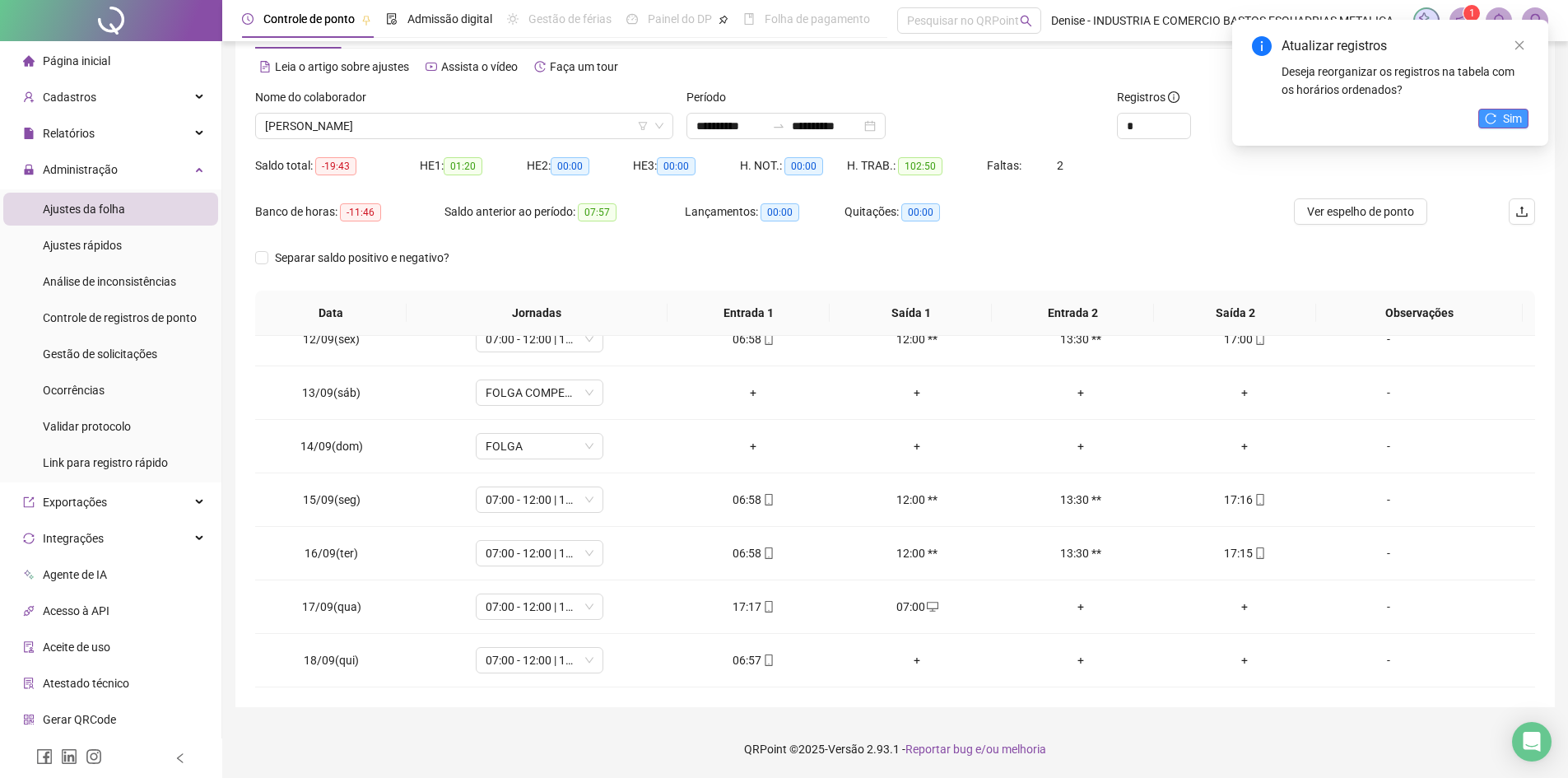
click at [1494, 115] on icon "reload" at bounding box center [1490, 118] width 11 height 11
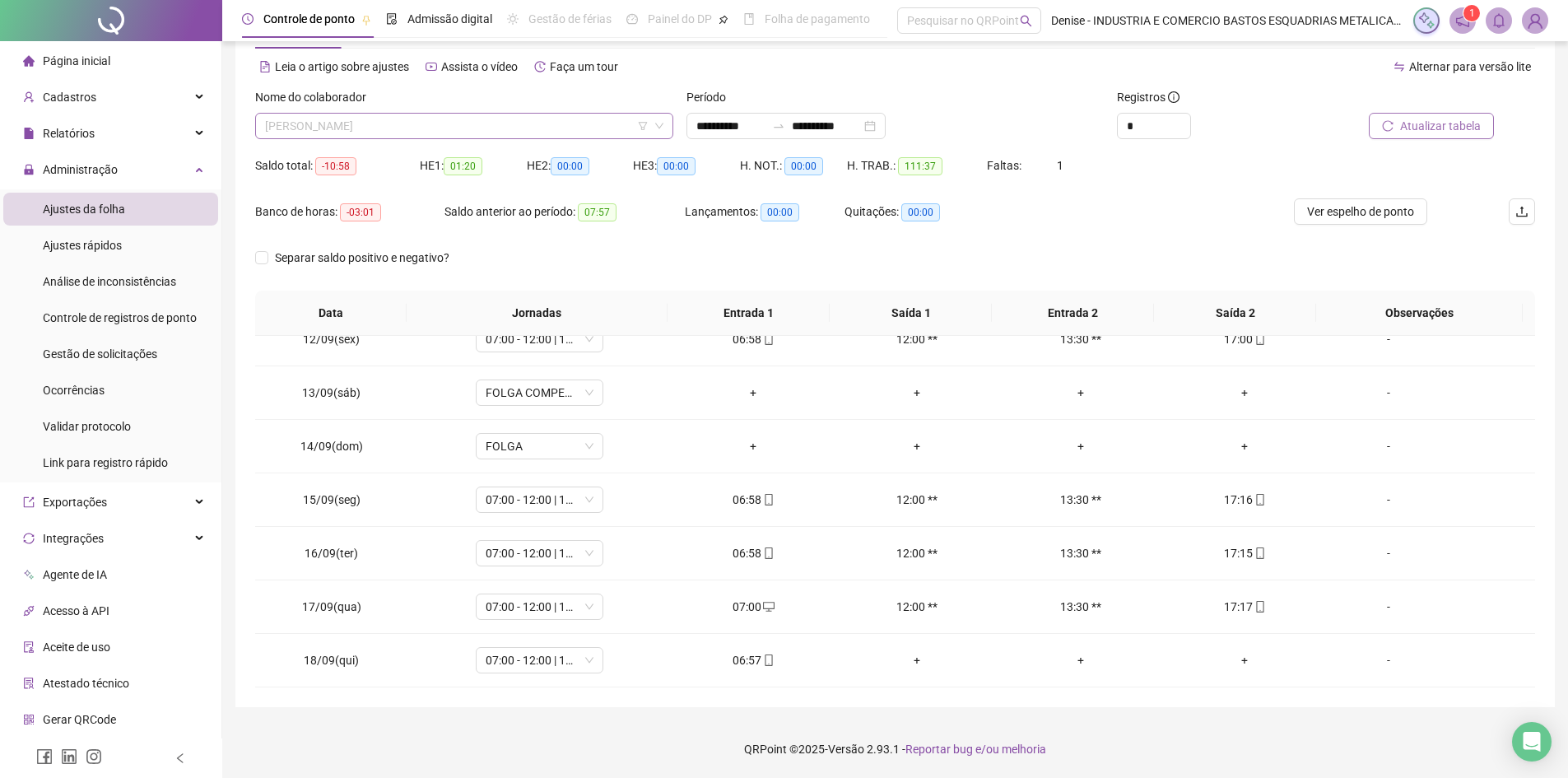
click at [543, 124] on span "[PERSON_NAME]" at bounding box center [465, 126] width 399 height 25
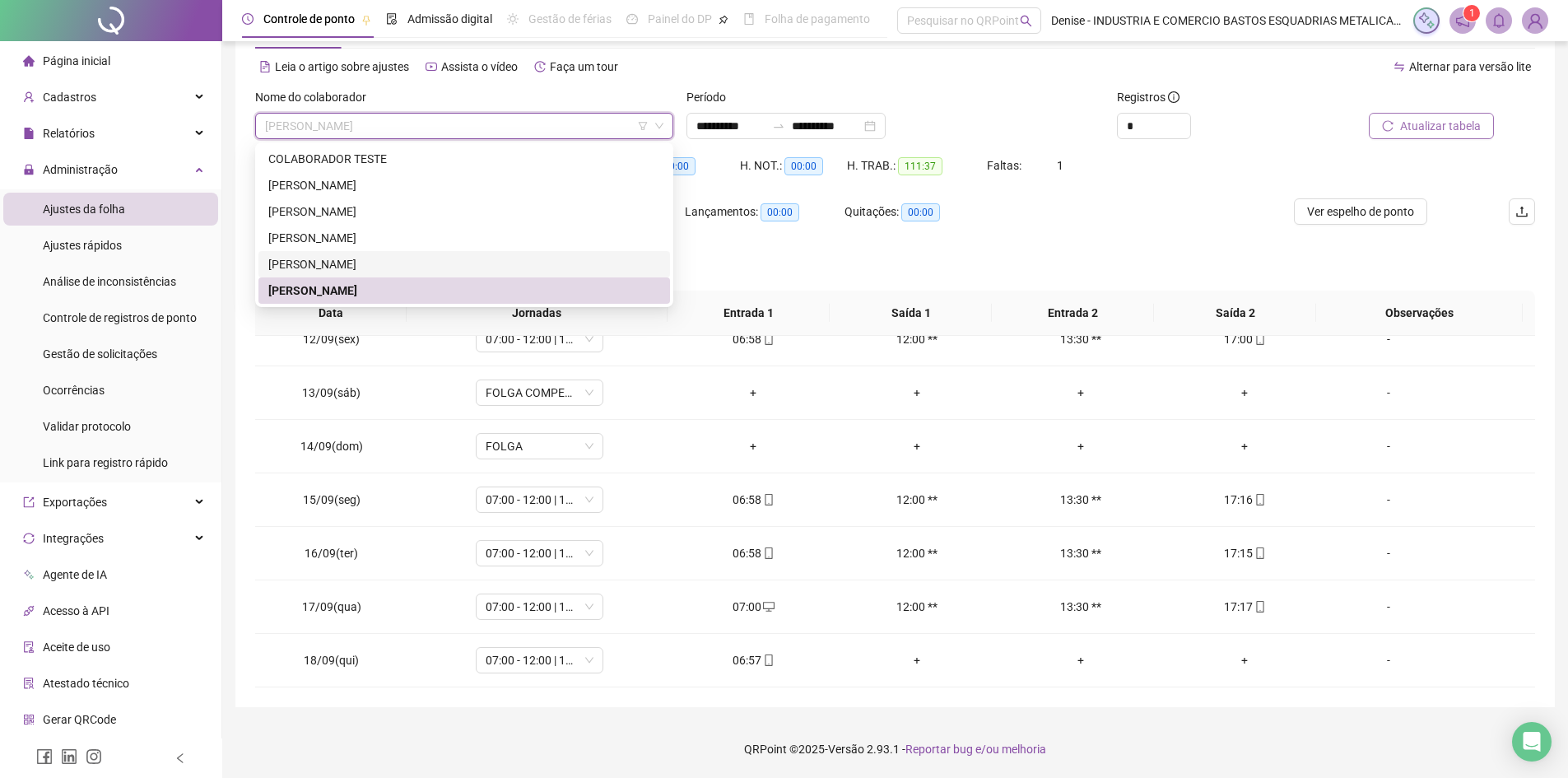
click at [382, 271] on div "[PERSON_NAME]" at bounding box center [464, 264] width 392 height 18
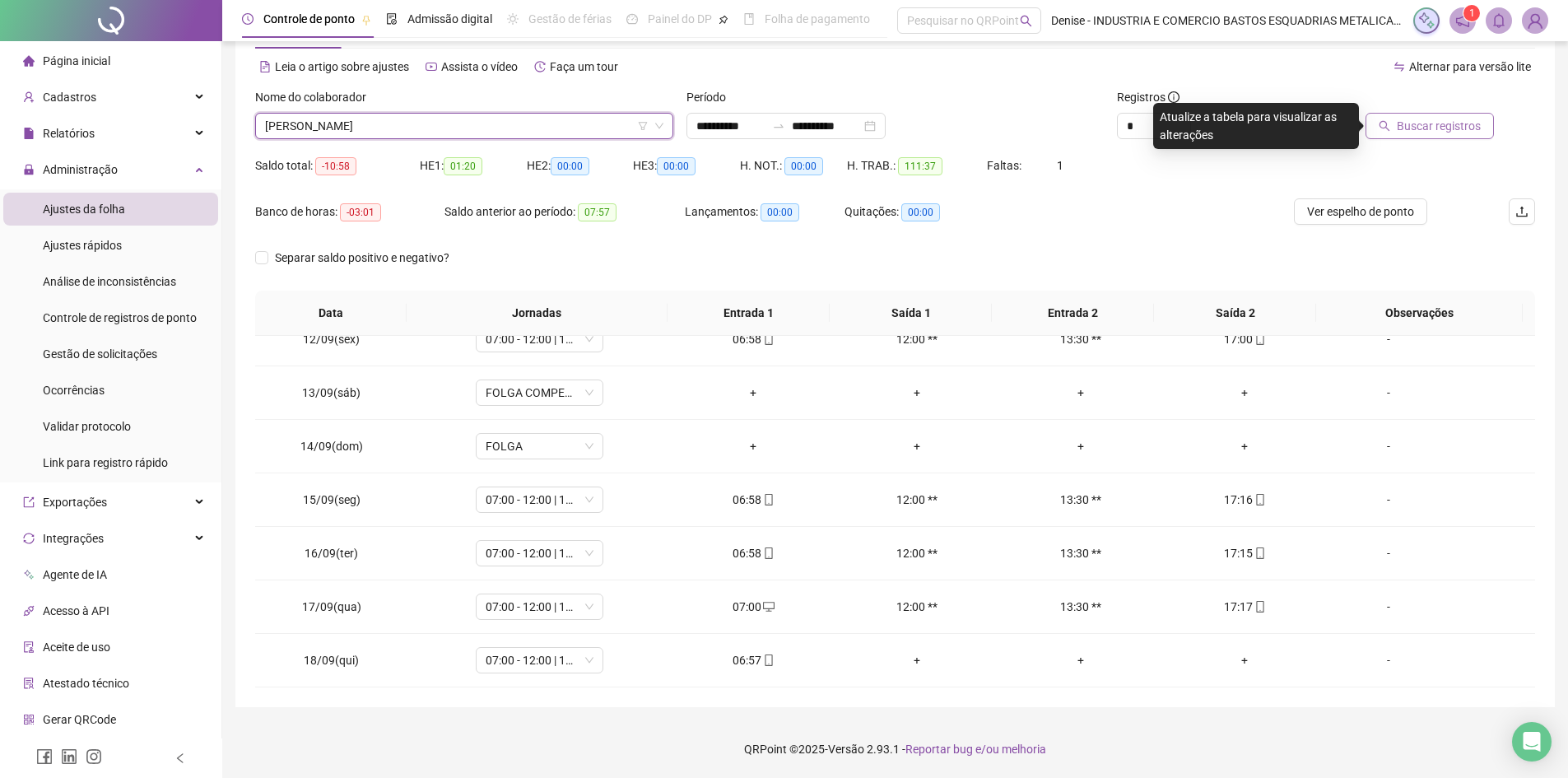
click at [1446, 134] on span "Buscar registros" at bounding box center [1438, 126] width 84 height 18
